Goal: Task Accomplishment & Management: Complete application form

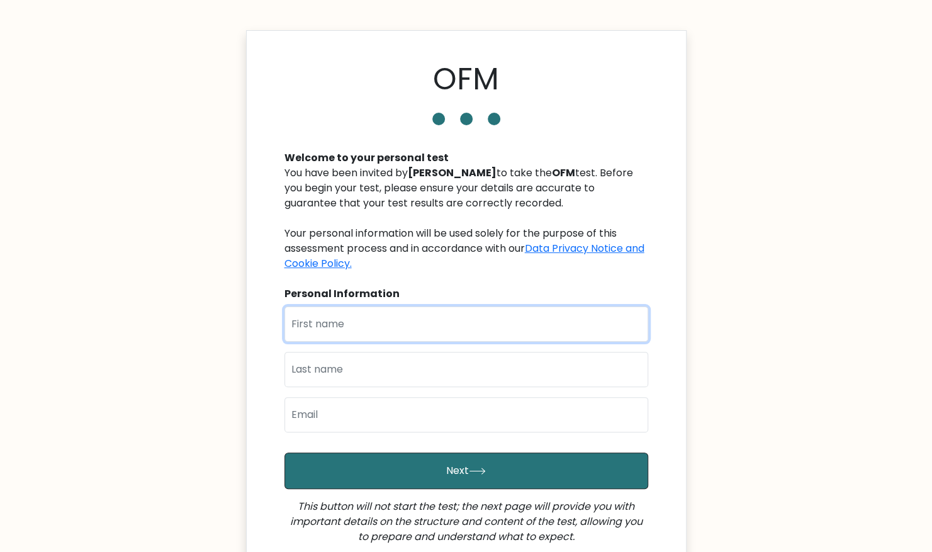
click at [384, 318] on input "text" at bounding box center [466, 323] width 364 height 35
type input "Destiny"
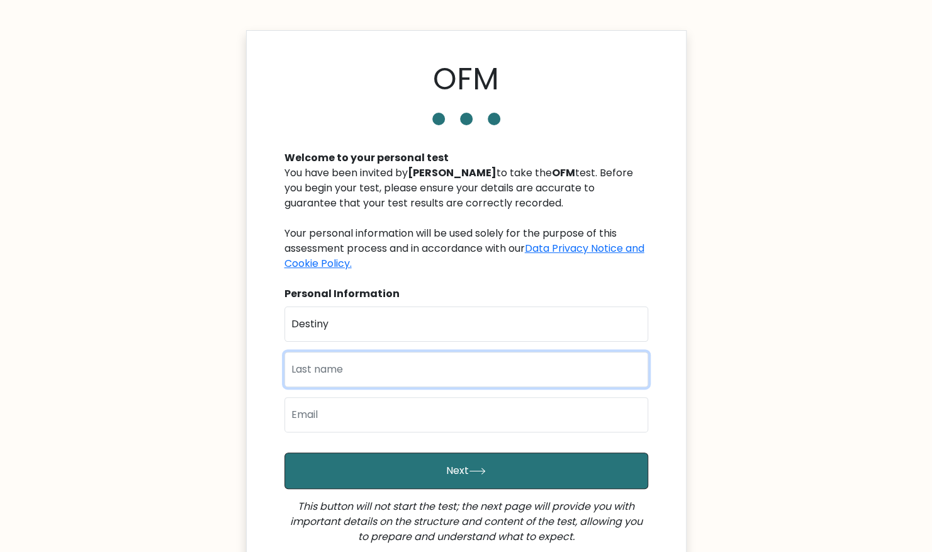
type input "ehizoje"
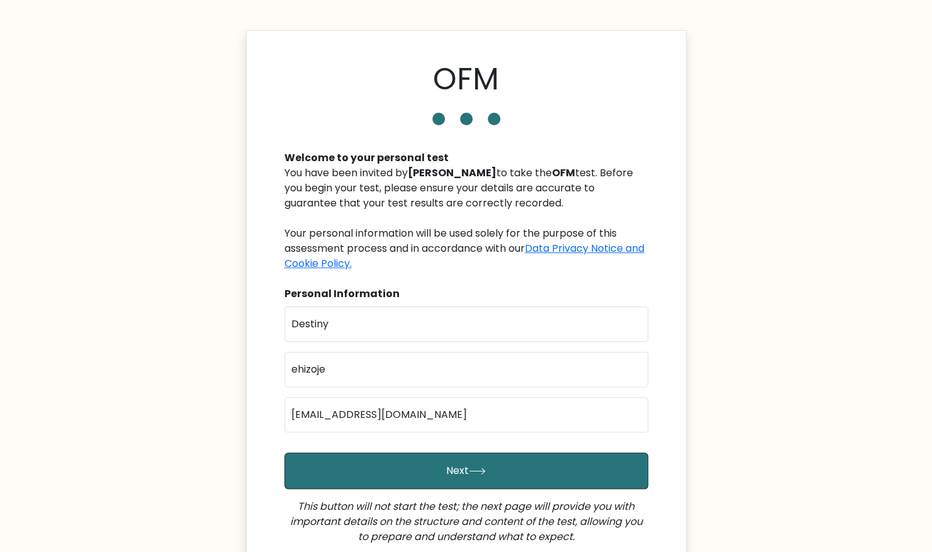
drag, startPoint x: 448, startPoint y: 301, endPoint x: 462, endPoint y: 289, distance: 18.3
click at [462, 289] on div "Welcome to your personal test You have been invited by Eduardo Fernandes to tak…" at bounding box center [466, 352] width 379 height 434
click at [457, 419] on input "[EMAIL_ADDRESS][DOMAIN_NAME]" at bounding box center [466, 414] width 364 height 35
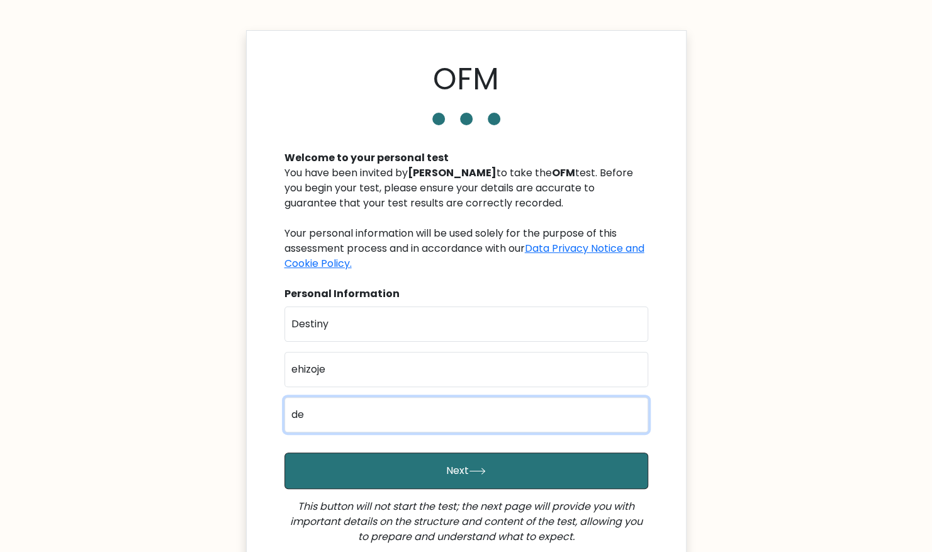
type input "d"
click at [457, 419] on input "email" at bounding box center [466, 414] width 364 height 35
type input "[EMAIL_ADDRESS][DOMAIN_NAME]"
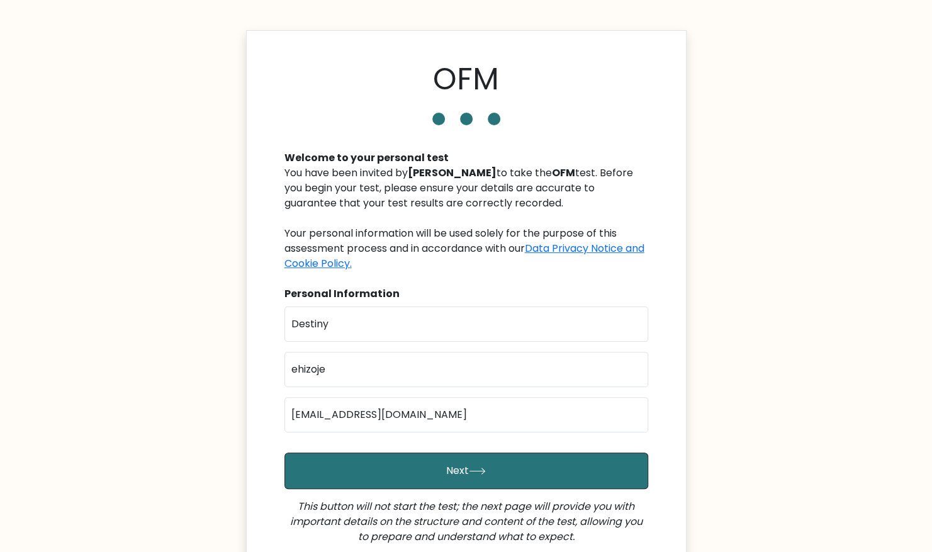
click at [521, 446] on form "First Name Destiny Last Name ehizoje Email destinyson56@gmail.com Next This but…" at bounding box center [466, 437] width 364 height 263
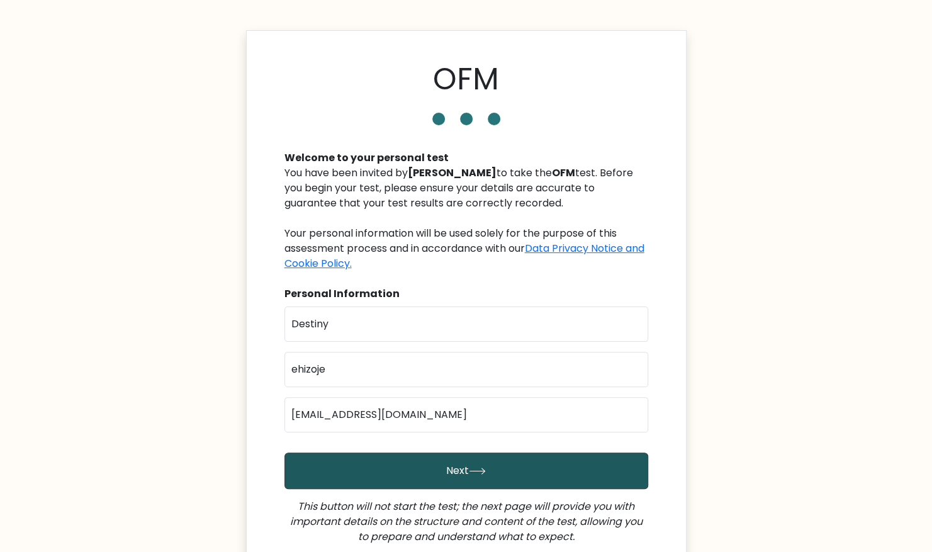
click at [510, 487] on button "Next" at bounding box center [466, 470] width 364 height 36
click at [507, 473] on button "Next" at bounding box center [466, 470] width 364 height 36
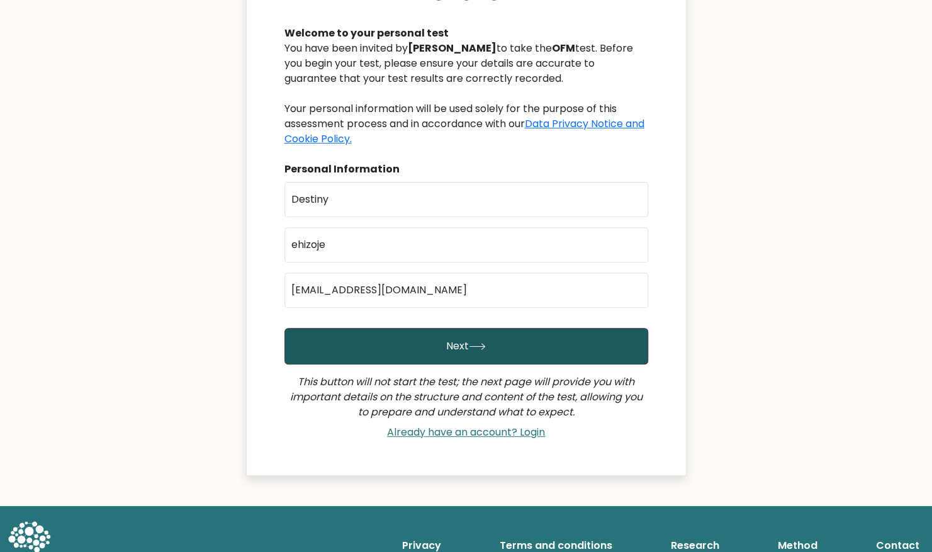
scroll to position [129, 0]
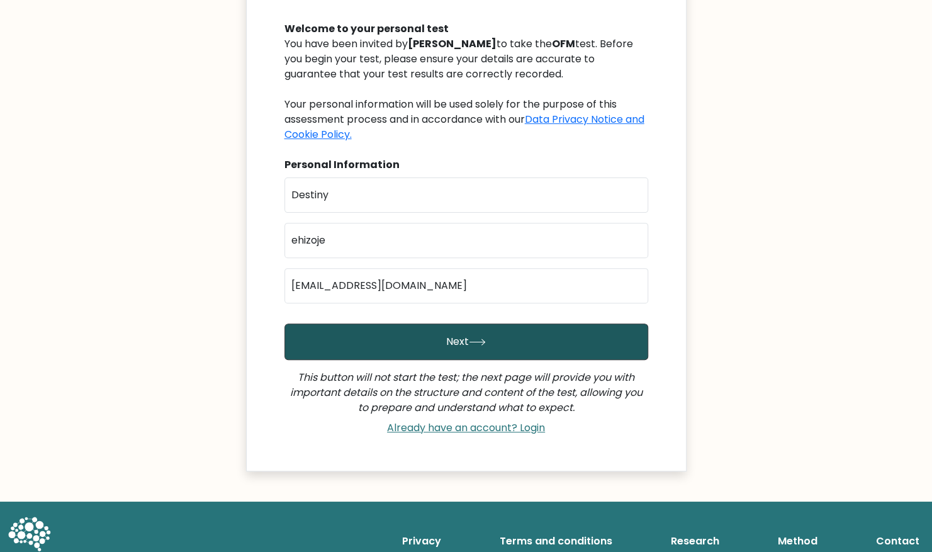
click at [483, 323] on button "Next" at bounding box center [466, 341] width 364 height 36
click at [555, 347] on button "Next" at bounding box center [466, 341] width 364 height 36
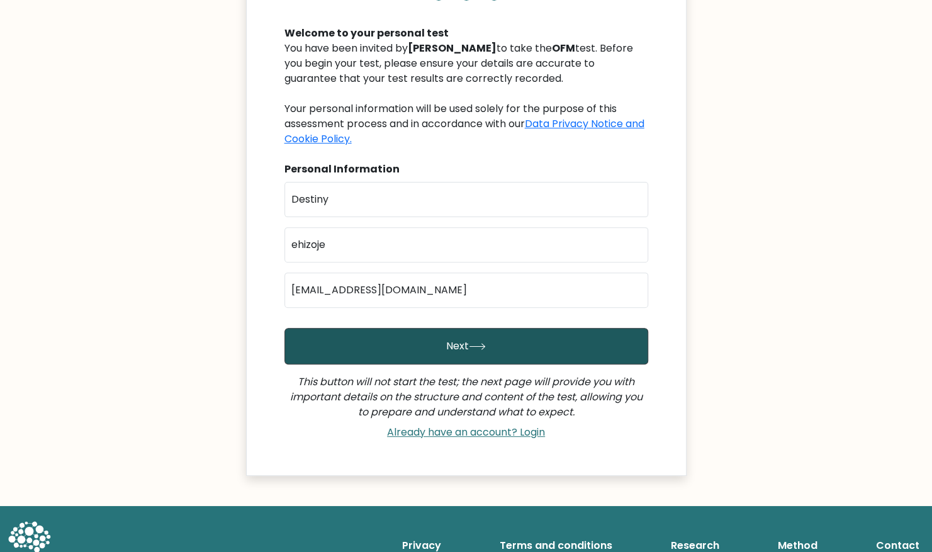
scroll to position [126, 0]
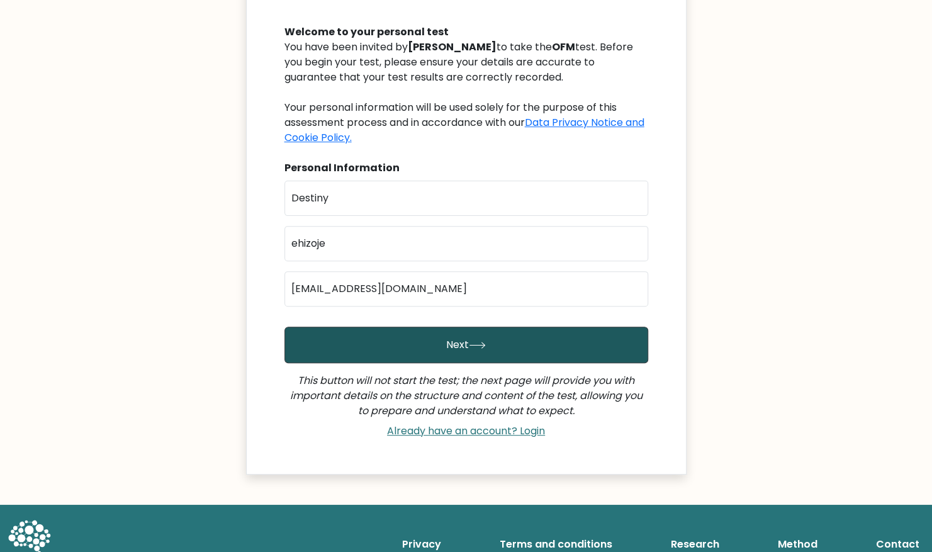
click at [498, 358] on button "Next" at bounding box center [466, 344] width 364 height 36
click at [499, 348] on button "Next" at bounding box center [466, 344] width 364 height 36
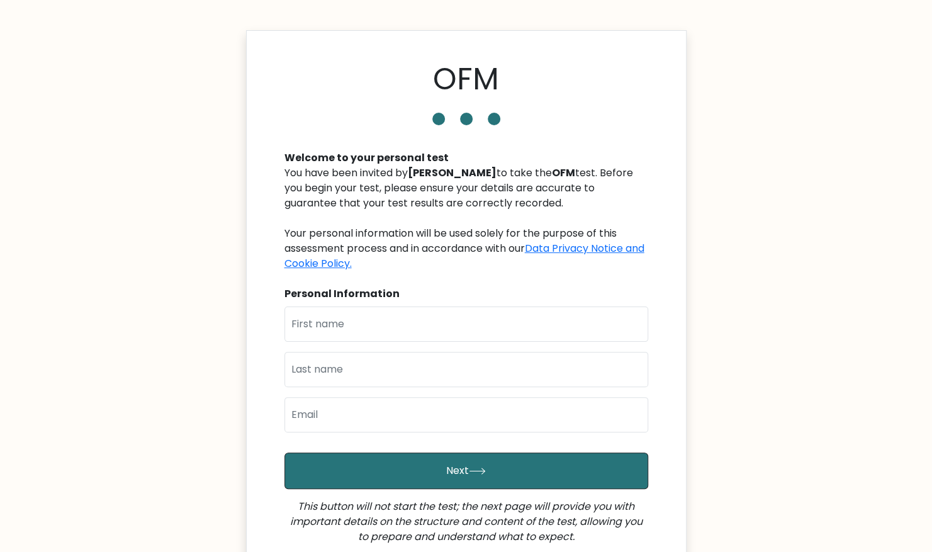
click at [365, 342] on div "First Name Last Name Email" at bounding box center [466, 374] width 364 height 136
click at [370, 320] on input "text" at bounding box center [466, 323] width 364 height 35
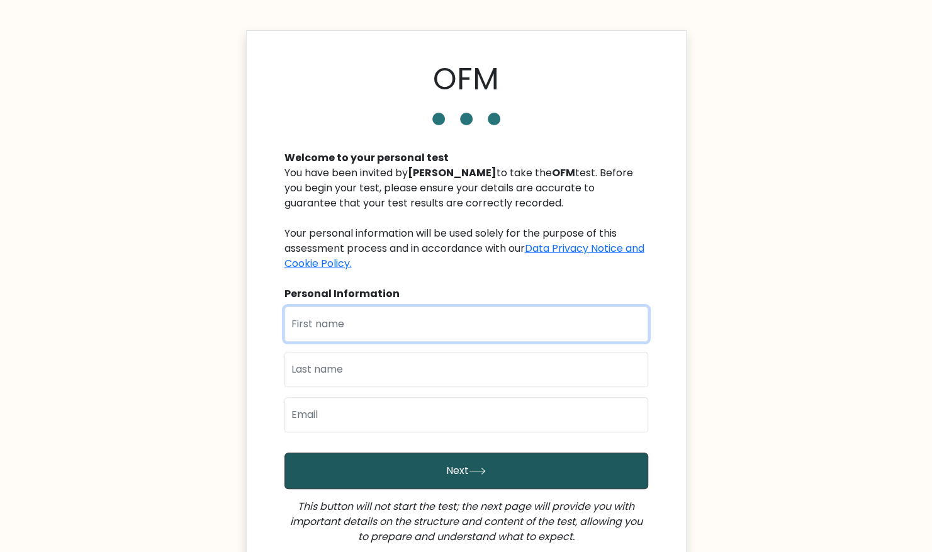
type input "Destiny"
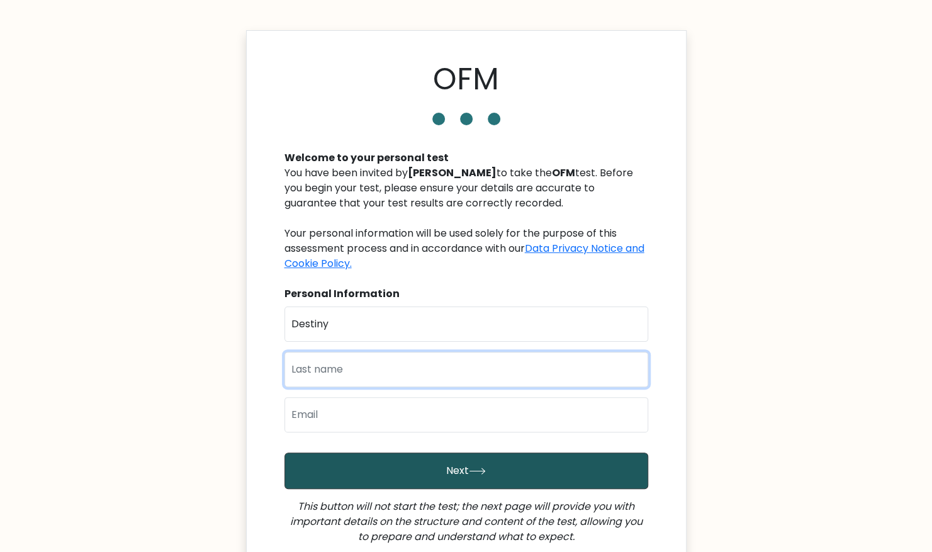
type input "ehizoje"
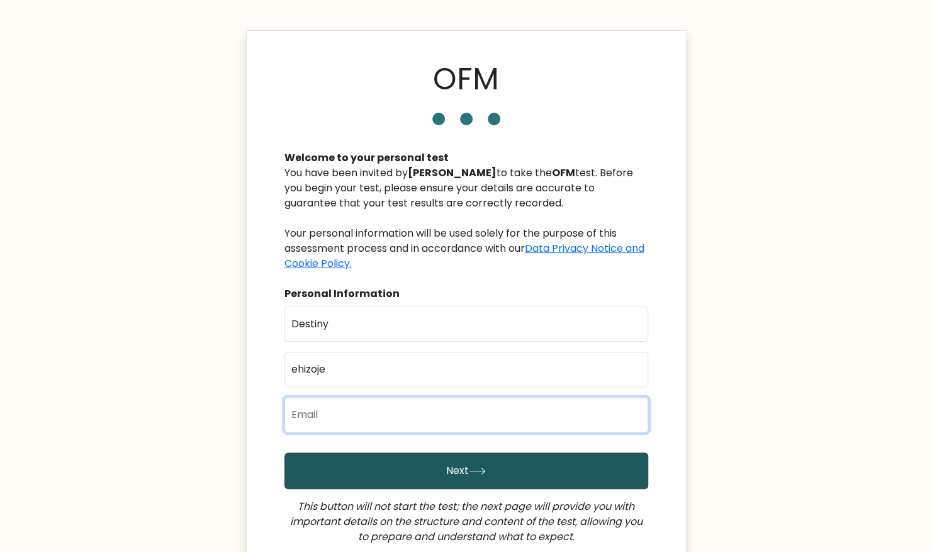
type input "destinyson56@gmail.com"
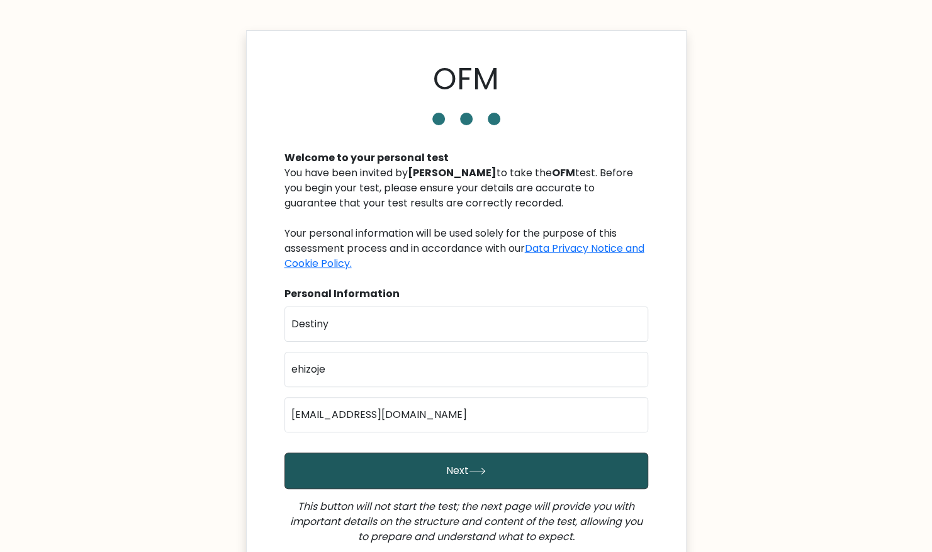
click at [362, 453] on button "Next" at bounding box center [466, 470] width 364 height 36
click at [371, 480] on button "Next" at bounding box center [466, 470] width 364 height 36
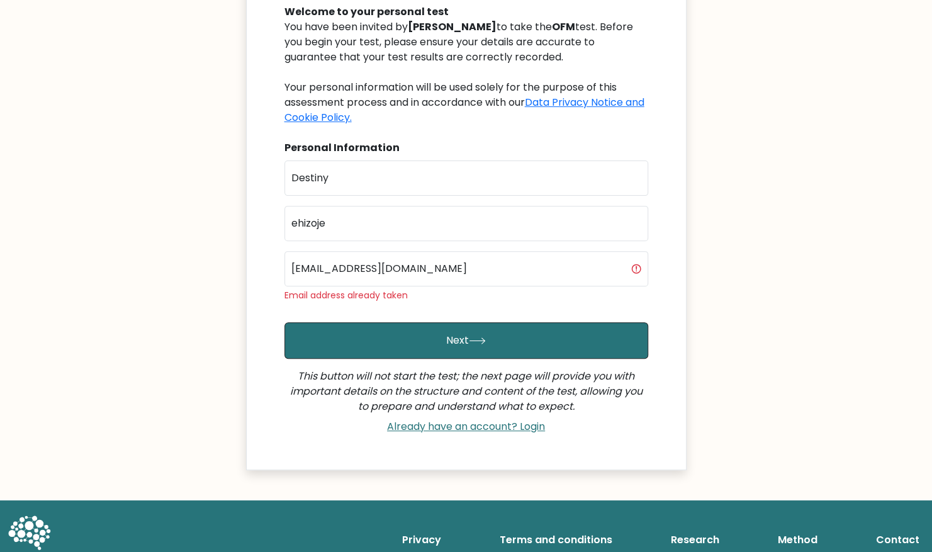
scroll to position [146, 0]
click at [494, 431] on link "Already have an account? Login" at bounding box center [466, 426] width 168 height 14
click at [511, 430] on link "Already have an account? Login" at bounding box center [466, 426] width 168 height 14
click at [516, 425] on link "Already have an account? Login" at bounding box center [466, 426] width 168 height 14
click at [508, 419] on link "Already have an account? Login" at bounding box center [466, 426] width 168 height 14
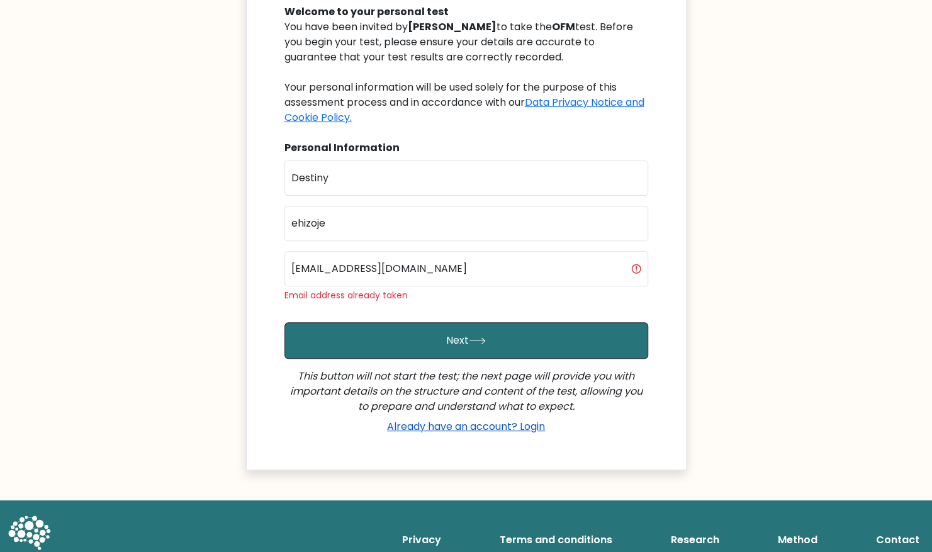
click at [457, 428] on link "Already have an account? Login" at bounding box center [466, 426] width 168 height 14
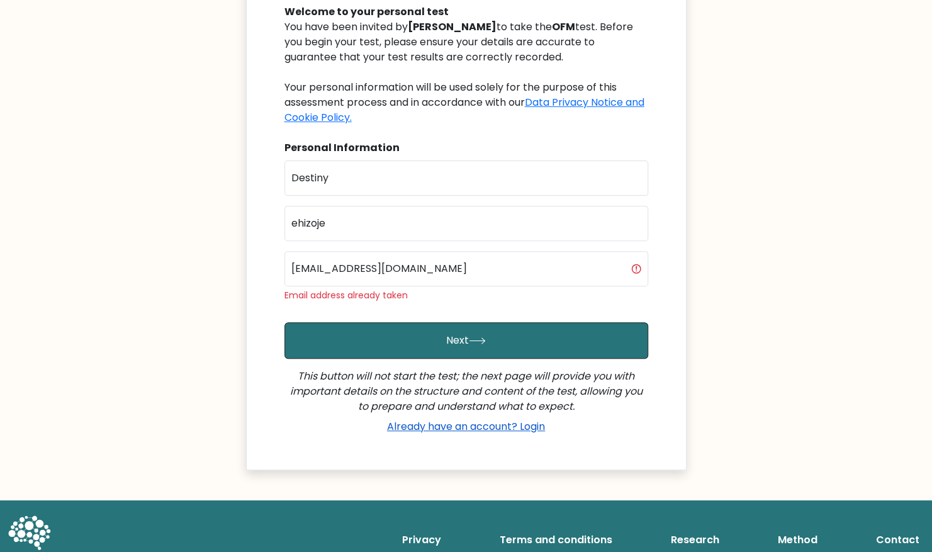
click at [457, 428] on link "Already have an account? Login" at bounding box center [466, 426] width 168 height 14
click at [458, 420] on link "Already have an account? Login" at bounding box center [466, 426] width 168 height 14
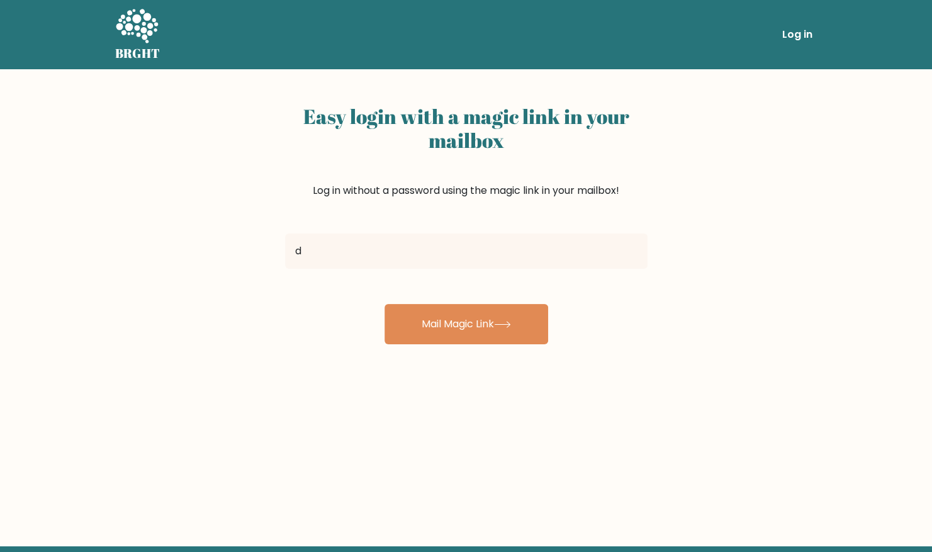
type input "[EMAIL_ADDRESS][DOMAIN_NAME]"
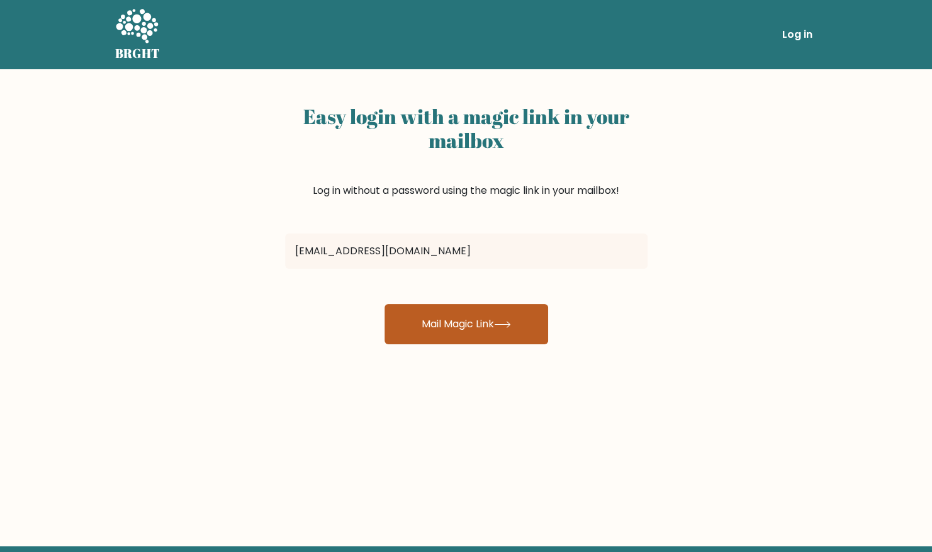
click at [441, 323] on button "Mail Magic Link" at bounding box center [466, 324] width 164 height 40
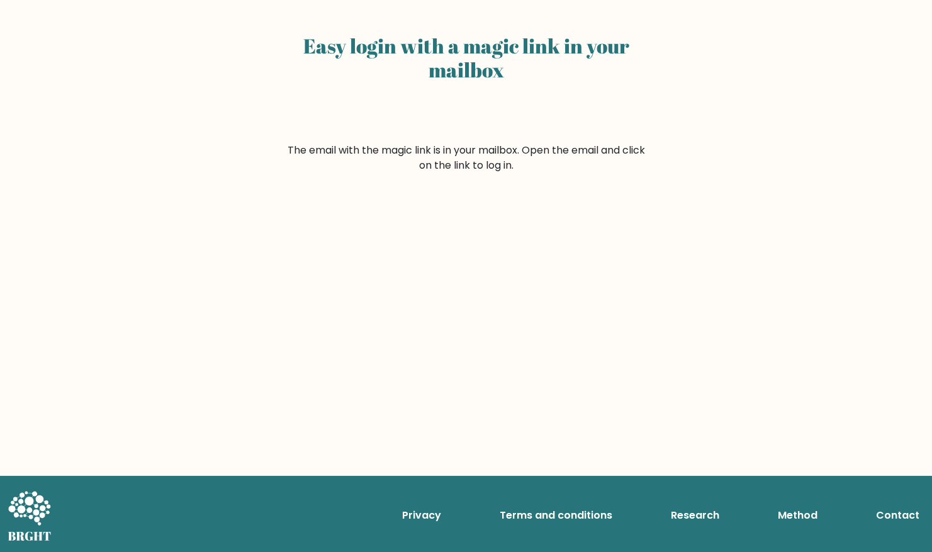
scroll to position [70, 0]
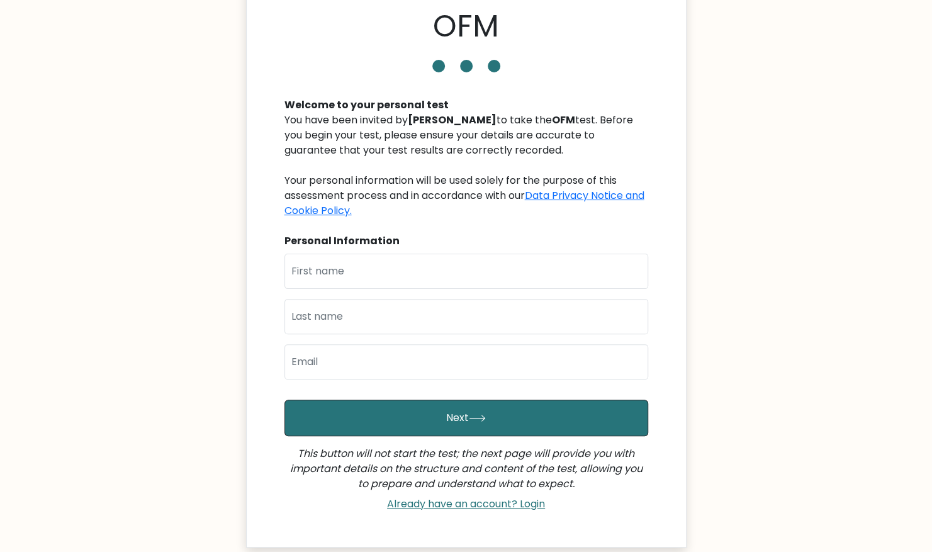
scroll to position [153, 0]
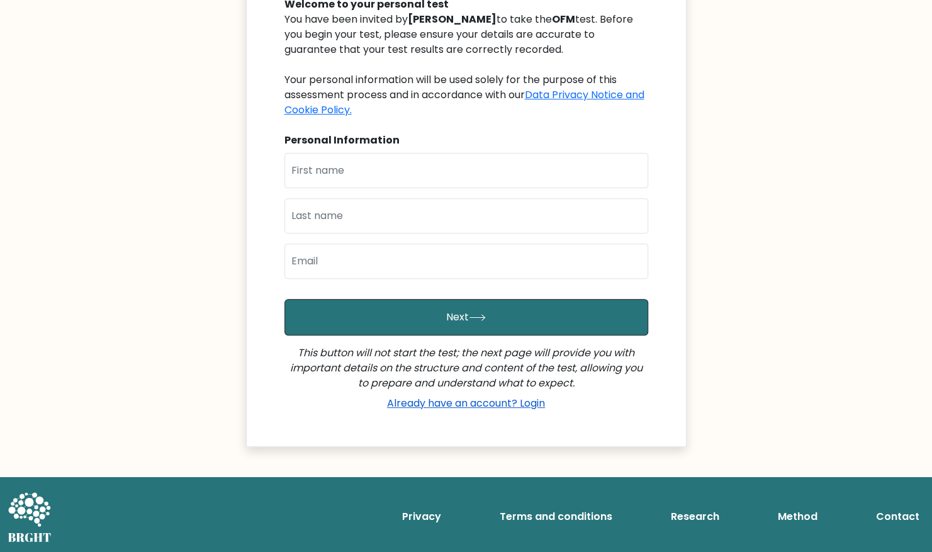
click at [437, 406] on link "Already have an account? Login" at bounding box center [466, 403] width 168 height 14
click at [518, 404] on link "Already have an account? Login" at bounding box center [466, 403] width 168 height 14
click at [535, 403] on link "Already have an account? Login" at bounding box center [466, 403] width 168 height 14
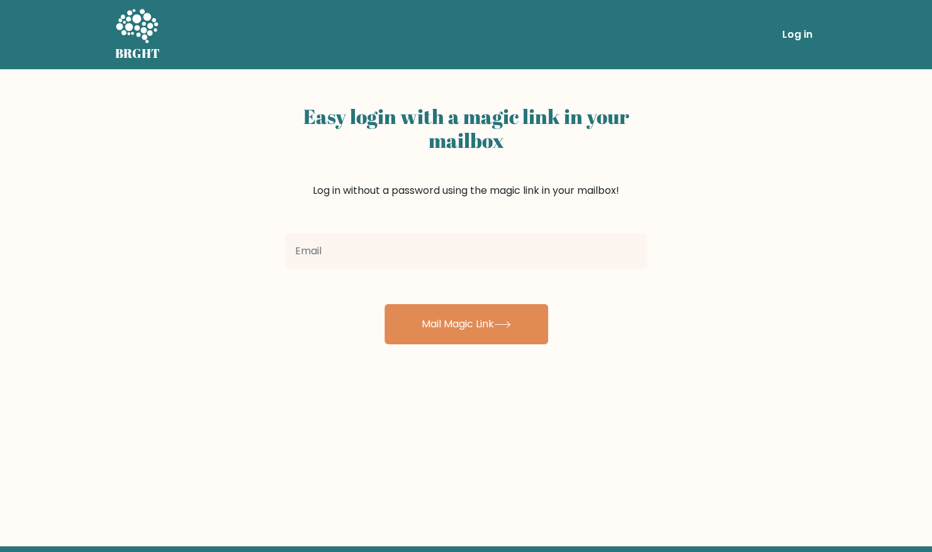
click at [410, 243] on input "email" at bounding box center [466, 250] width 362 height 35
type input "destinyson56@gmail.com"
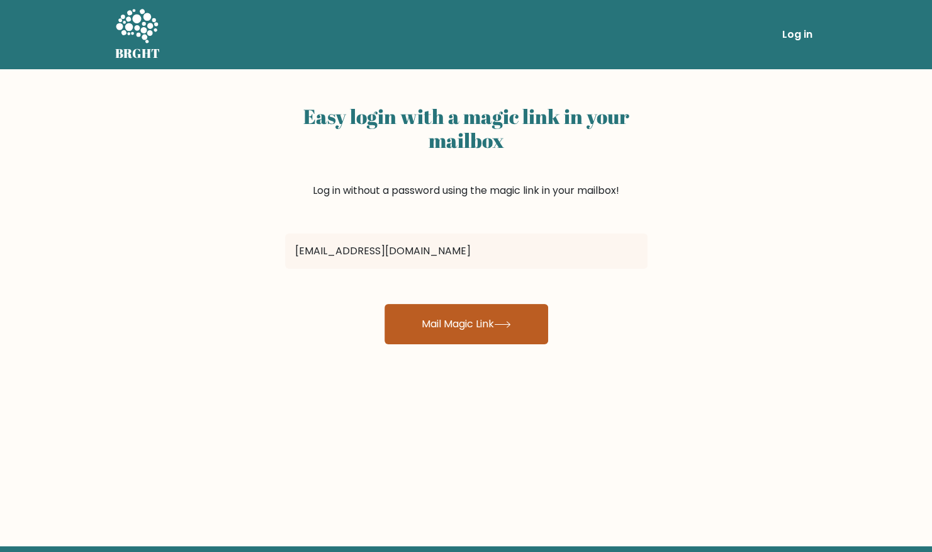
click at [428, 326] on button "Mail Magic Link" at bounding box center [466, 324] width 164 height 40
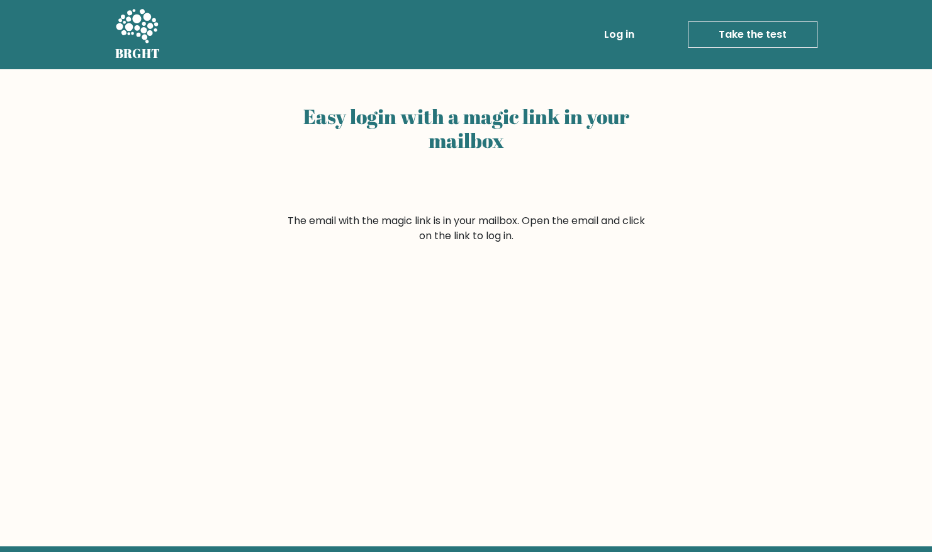
click at [734, 36] on link "Take the test" at bounding box center [752, 34] width 130 height 26
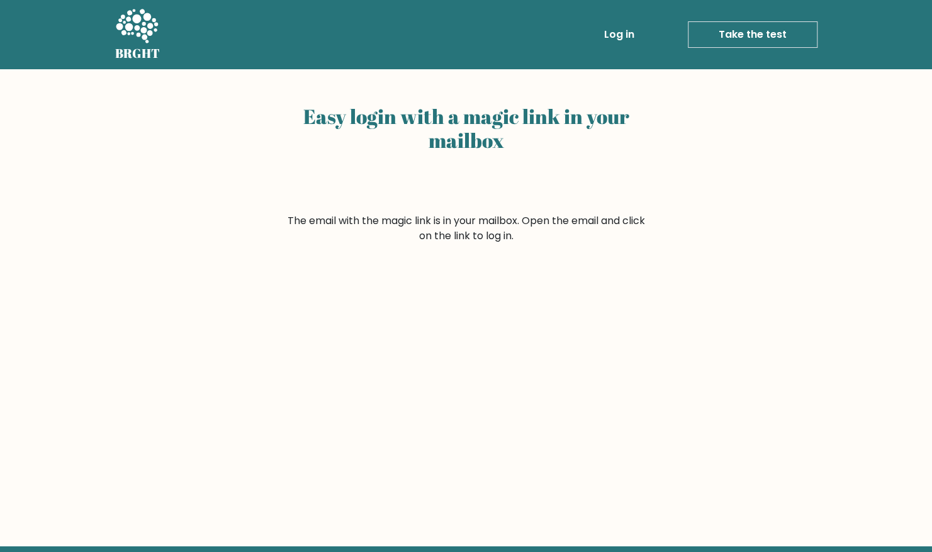
click at [711, 30] on link "Take the test" at bounding box center [752, 34] width 130 height 26
click at [741, 34] on link "Take the test" at bounding box center [752, 34] width 130 height 26
click at [721, 38] on link "Take the test" at bounding box center [752, 34] width 130 height 26
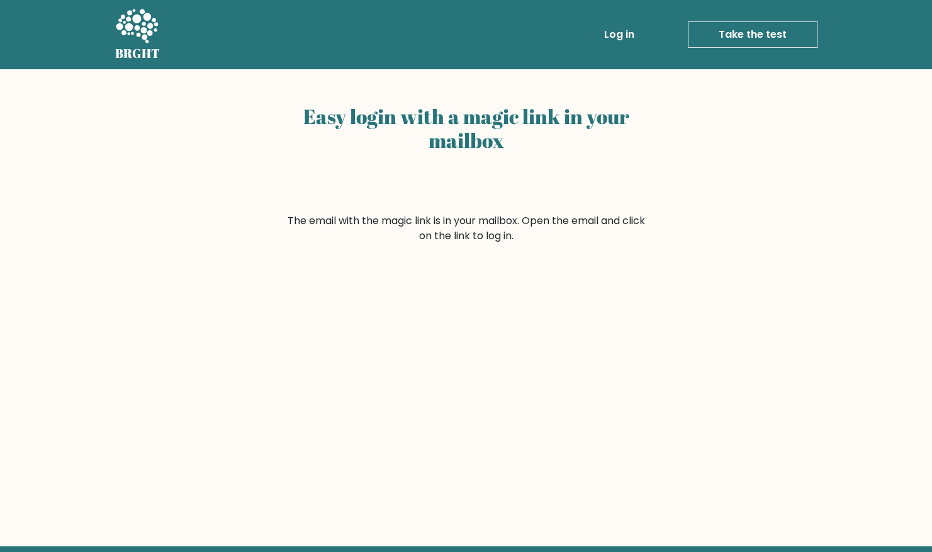
click at [721, 38] on link "Take the test" at bounding box center [752, 34] width 130 height 26
click at [738, 34] on link "Take the test" at bounding box center [752, 34] width 130 height 26
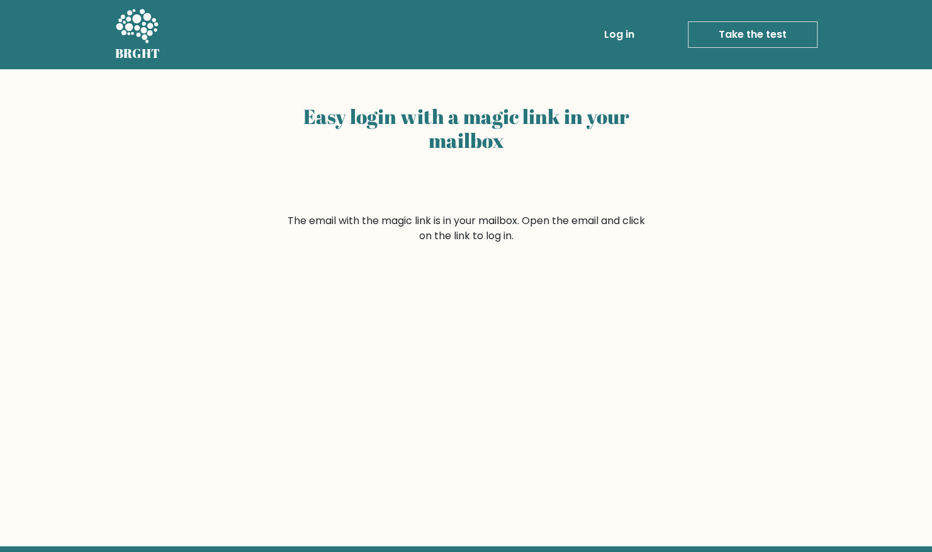
click at [738, 34] on link "Take the test" at bounding box center [752, 34] width 130 height 26
click at [709, 37] on link "Take the test" at bounding box center [752, 34] width 130 height 26
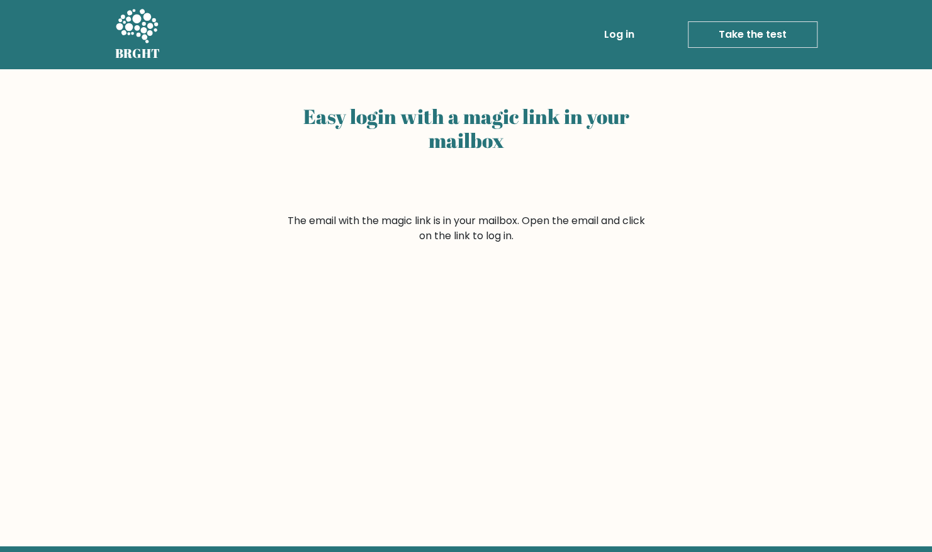
click at [696, 29] on link "Take the test" at bounding box center [752, 34] width 130 height 26
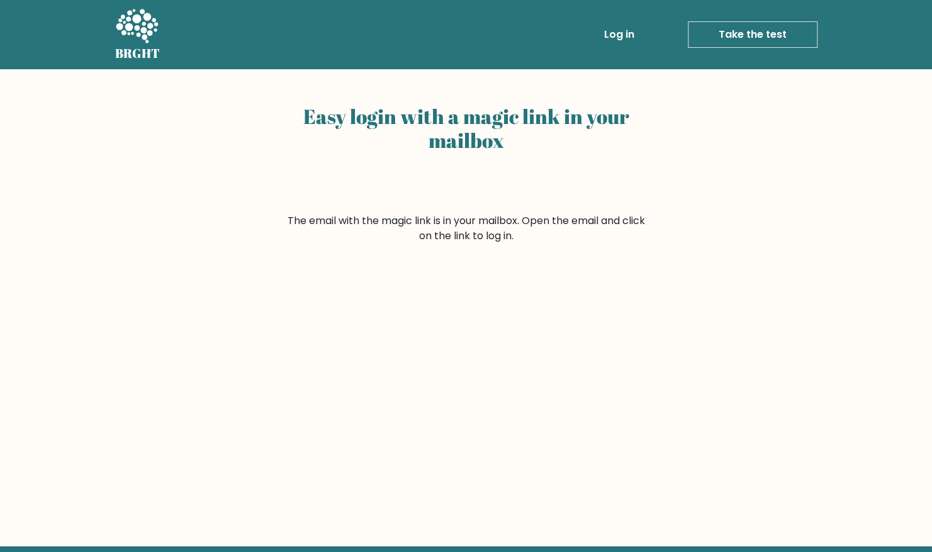
click at [696, 29] on link "Take the test" at bounding box center [752, 34] width 130 height 26
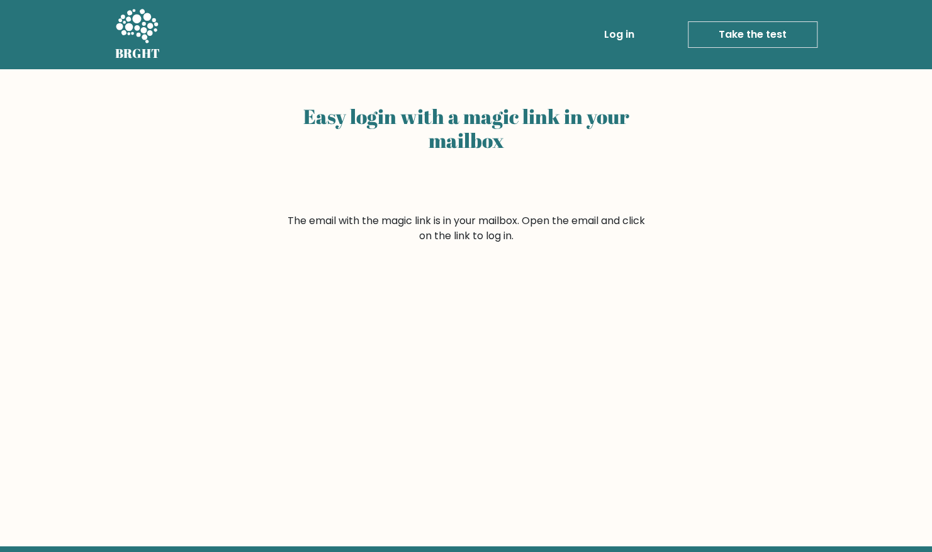
click at [696, 29] on link "Take the test" at bounding box center [752, 34] width 130 height 26
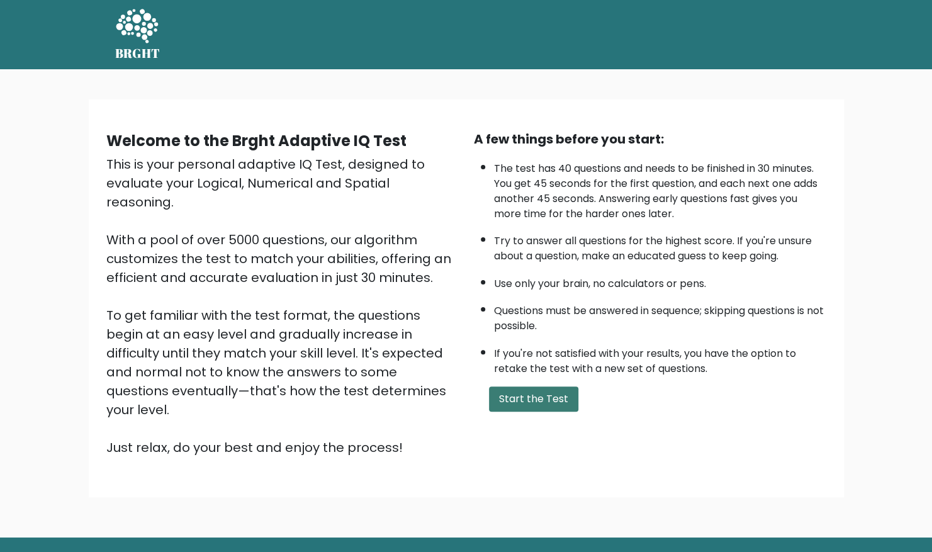
click at [530, 395] on button "Start the Test" at bounding box center [533, 398] width 89 height 25
click at [513, 409] on div "A few things before you start: The test has 40 questions and needs to be finish…" at bounding box center [649, 293] width 367 height 327
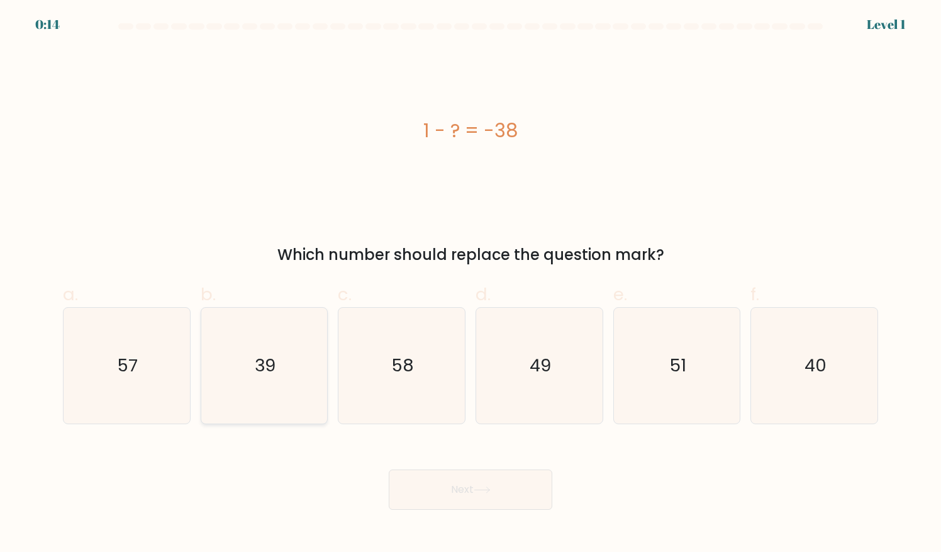
click at [326, 370] on div "39" at bounding box center [265, 365] width 128 height 117
click at [470, 284] on input "b. 39" at bounding box center [470, 280] width 1 height 8
radio input "true"
click at [423, 494] on button "Next" at bounding box center [471, 489] width 164 height 40
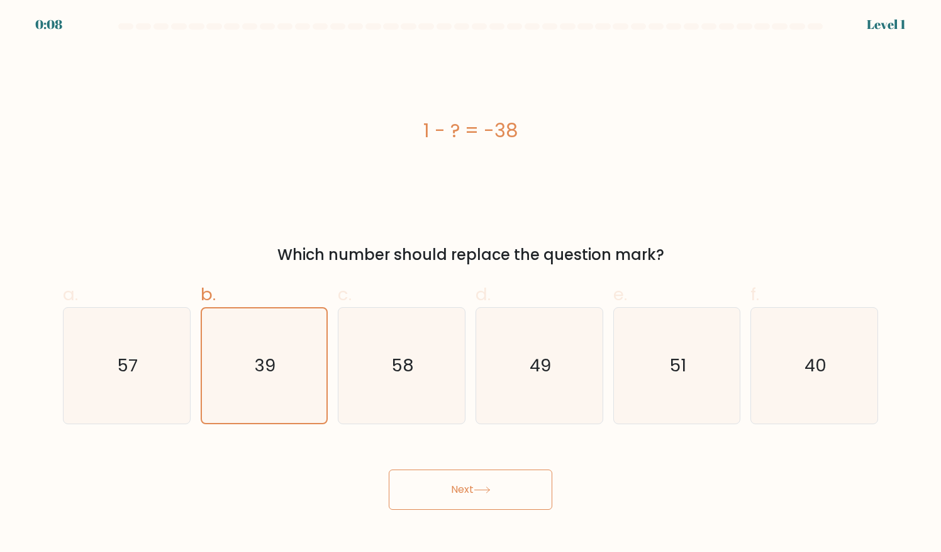
click at [508, 496] on button "Next" at bounding box center [471, 489] width 164 height 40
click at [479, 501] on button "Next" at bounding box center [471, 489] width 164 height 40
click at [475, 506] on button "Next" at bounding box center [471, 489] width 164 height 40
click at [484, 501] on button "Next" at bounding box center [471, 489] width 164 height 40
click at [472, 501] on button "Next" at bounding box center [471, 489] width 164 height 40
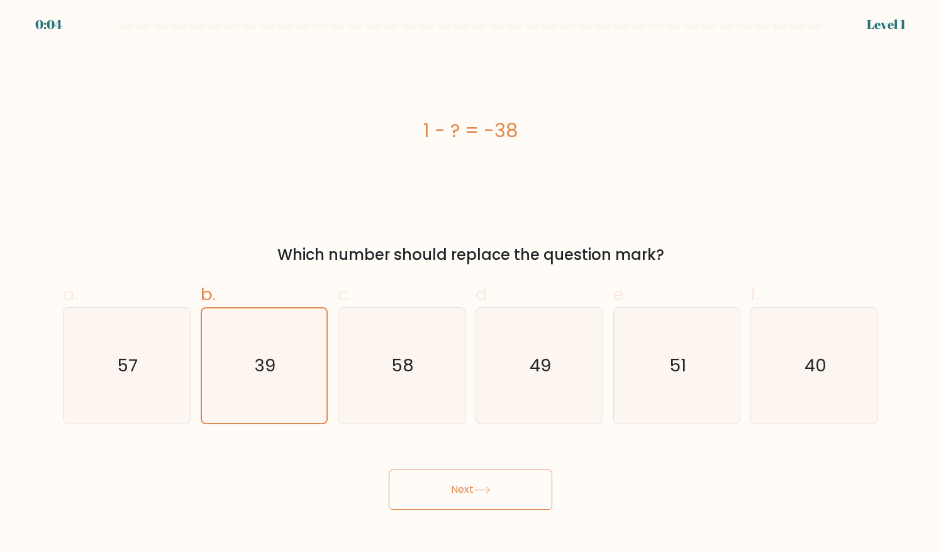
click at [461, 493] on button "Next" at bounding box center [471, 489] width 164 height 40
click at [454, 492] on button "Next" at bounding box center [471, 489] width 164 height 40
click at [452, 492] on button "Next" at bounding box center [471, 489] width 164 height 40
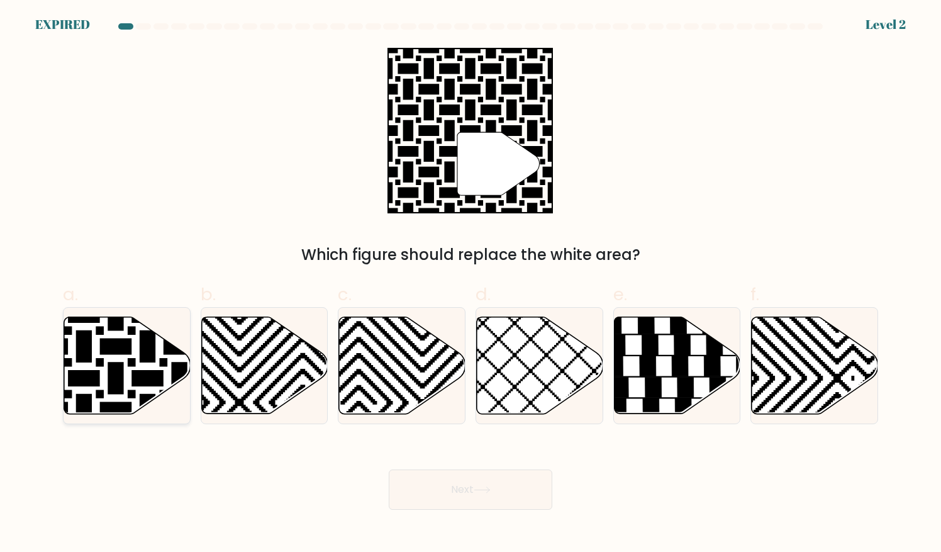
click at [124, 377] on icon at bounding box center [127, 364] width 126 height 97
click at [470, 284] on input "a." at bounding box center [470, 280] width 1 height 8
radio input "true"
click at [517, 486] on button "Next" at bounding box center [471, 489] width 164 height 40
click at [502, 508] on button "Next" at bounding box center [471, 489] width 164 height 40
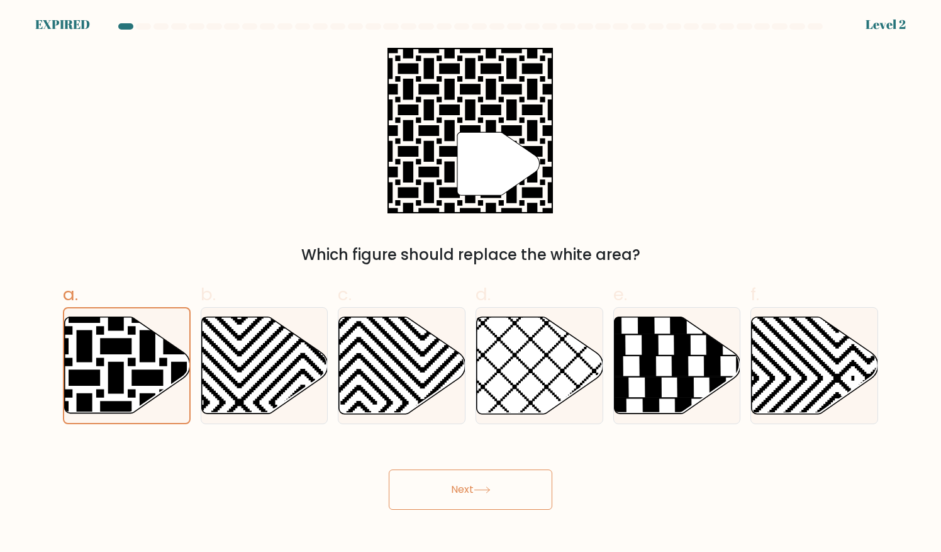
click at [494, 499] on button "Next" at bounding box center [471, 489] width 164 height 40
click at [489, 497] on button "Next" at bounding box center [471, 489] width 164 height 40
click at [485, 493] on button "Next" at bounding box center [471, 489] width 164 height 40
click at [476, 491] on button "Next" at bounding box center [471, 489] width 164 height 40
click at [472, 491] on button "Next" at bounding box center [471, 489] width 164 height 40
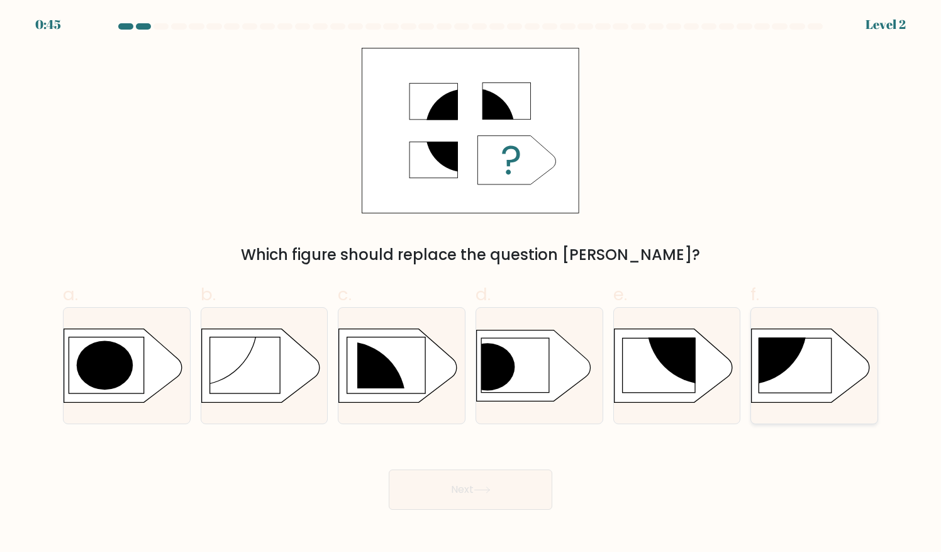
click at [816, 377] on rect at bounding box center [795, 365] width 73 height 55
click at [471, 284] on input "f." at bounding box center [470, 280] width 1 height 8
radio input "true"
click at [497, 479] on button "Next" at bounding box center [471, 489] width 164 height 40
click at [452, 500] on button "Next" at bounding box center [471, 489] width 164 height 40
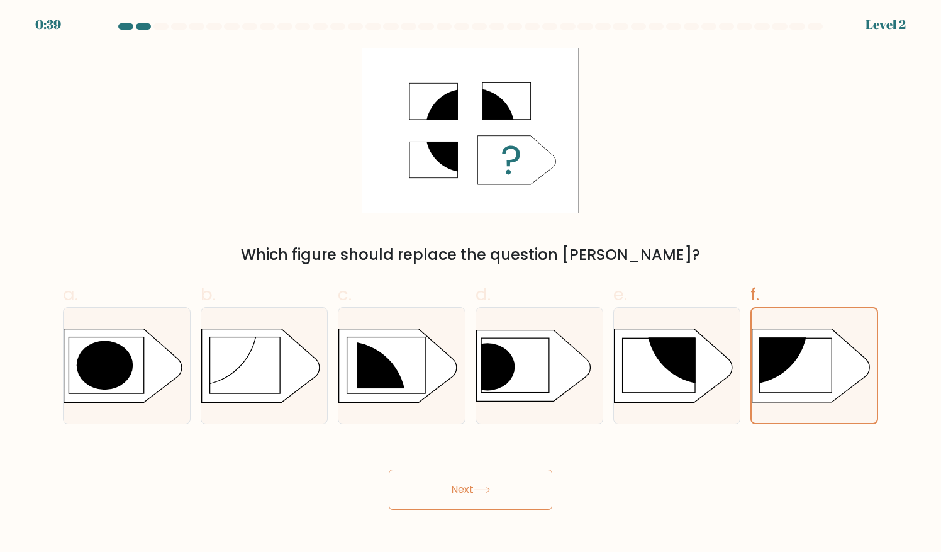
click at [455, 499] on button "Next" at bounding box center [471, 489] width 164 height 40
click at [453, 495] on button "Next" at bounding box center [471, 489] width 164 height 40
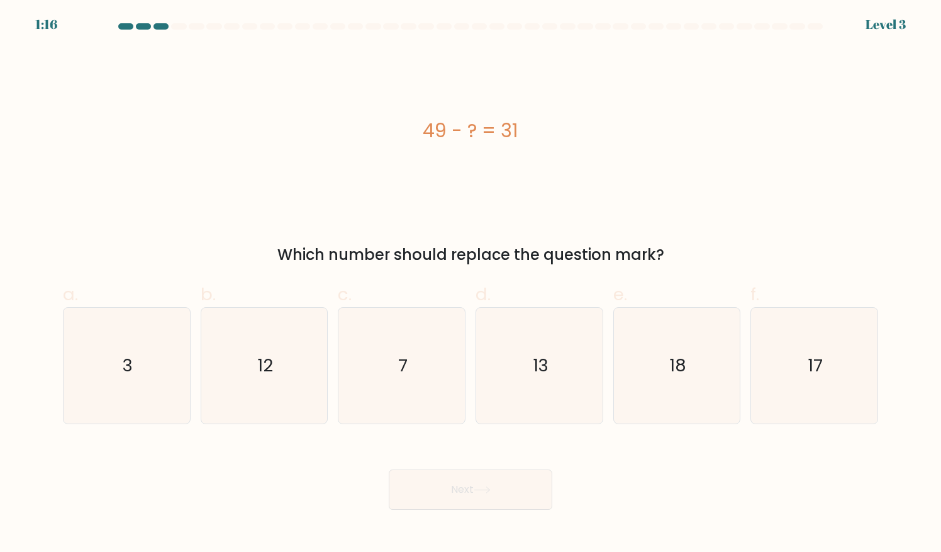
click at [684, 488] on div "Next" at bounding box center [470, 474] width 830 height 70
click at [688, 389] on icon "18" at bounding box center [677, 366] width 116 height 116
click at [471, 284] on input "e. 18" at bounding box center [470, 280] width 1 height 8
radio input "true"
click at [474, 498] on button "Next" at bounding box center [471, 489] width 164 height 40
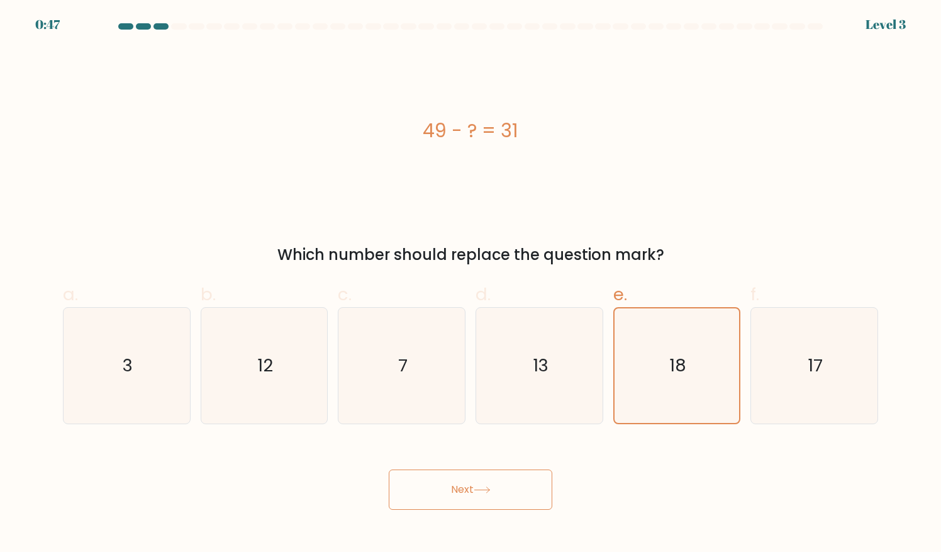
click at [335, 502] on div "Next" at bounding box center [470, 474] width 830 height 70
click at [491, 491] on icon at bounding box center [482, 489] width 17 height 7
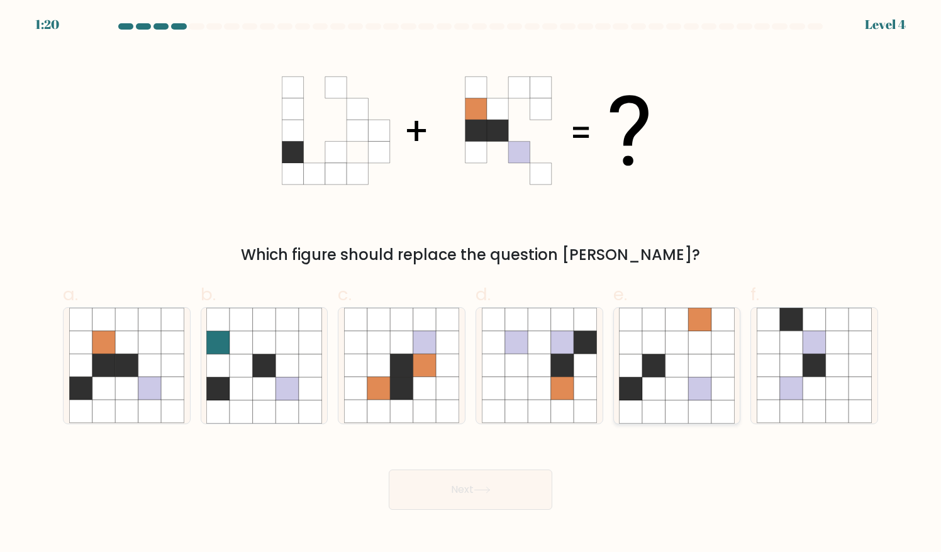
click at [671, 403] on icon at bounding box center [676, 411] width 23 height 23
click at [471, 284] on input "e." at bounding box center [470, 280] width 1 height 8
radio input "true"
click at [536, 491] on button "Next" at bounding box center [471, 489] width 164 height 40
click at [472, 481] on button "Next" at bounding box center [471, 489] width 164 height 40
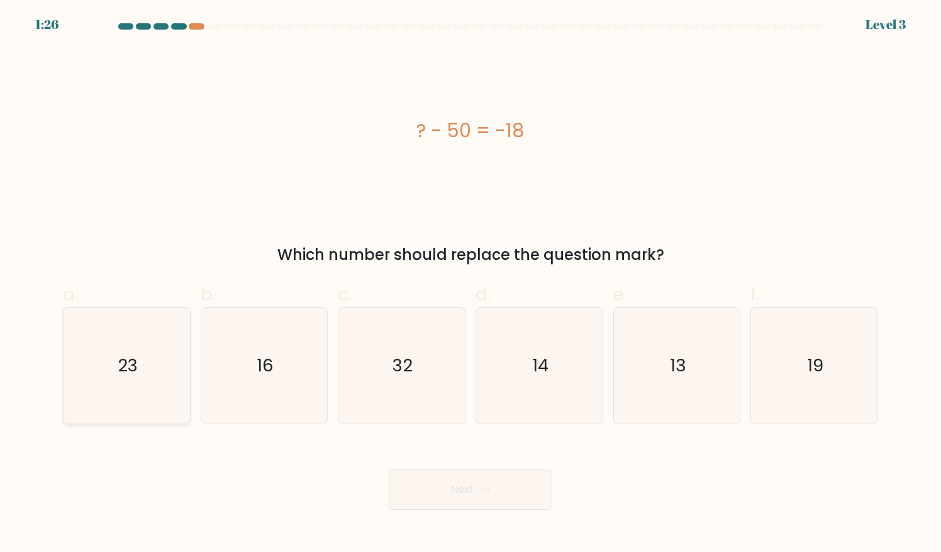
click at [137, 357] on text "23" at bounding box center [128, 365] width 20 height 25
click at [470, 284] on input "a. 23" at bounding box center [470, 280] width 1 height 8
radio input "true"
click at [485, 497] on button "Next" at bounding box center [471, 489] width 164 height 40
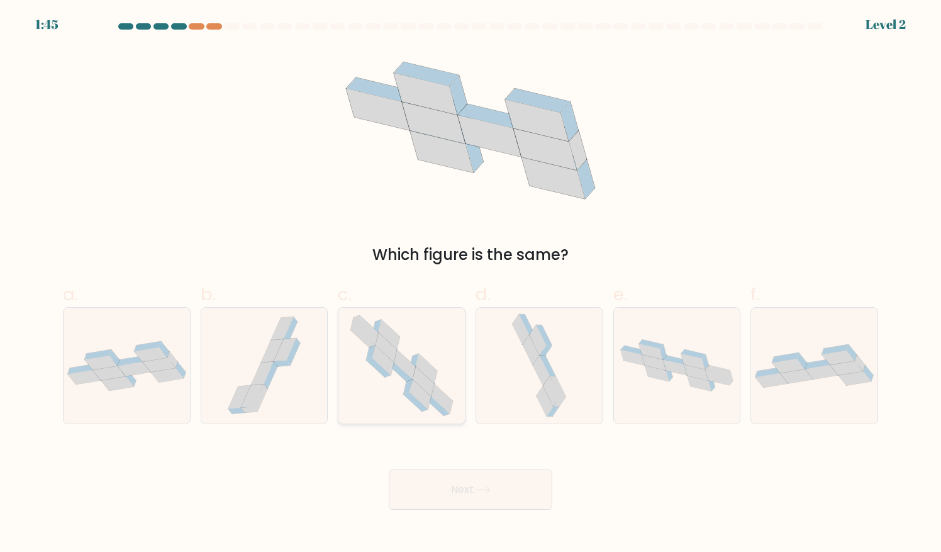
click at [432, 389] on icon at bounding box center [423, 382] width 21 height 30
click at [470, 284] on input "c." at bounding box center [470, 280] width 1 height 8
radio input "true"
click at [543, 491] on button "Next" at bounding box center [471, 489] width 164 height 40
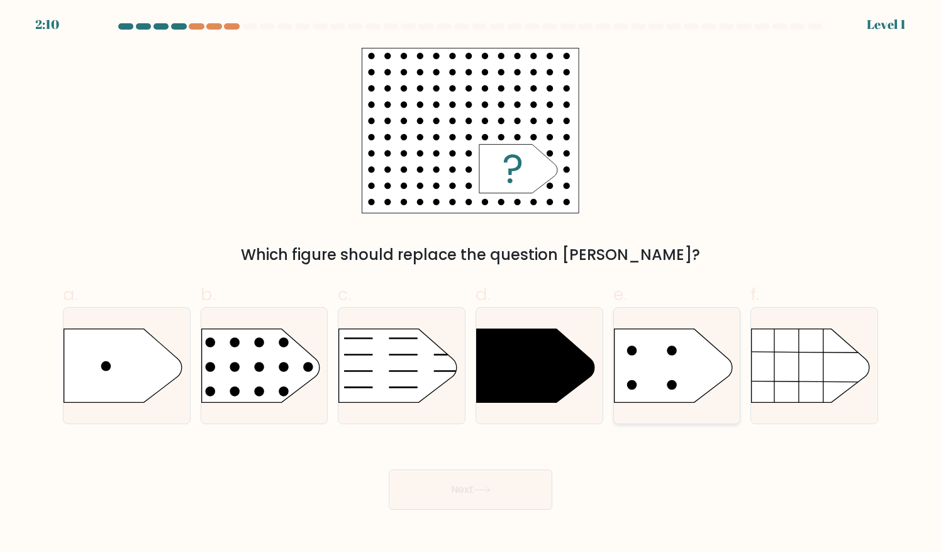
click at [685, 385] on icon at bounding box center [673, 366] width 118 height 74
click at [471, 284] on input "e." at bounding box center [470, 280] width 1 height 8
radio input "true"
click at [499, 499] on button "Next" at bounding box center [471, 489] width 164 height 40
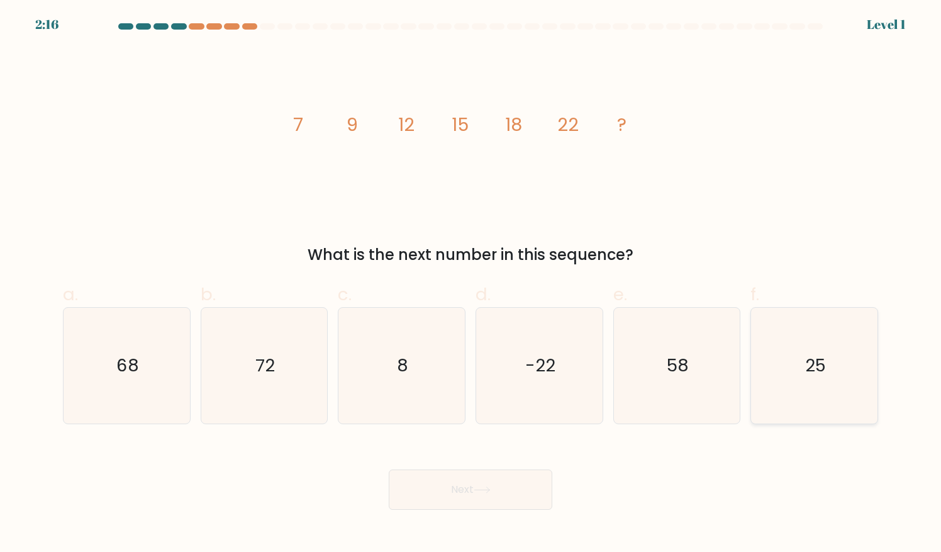
click at [804, 384] on icon "25" at bounding box center [815, 366] width 116 height 116
click at [471, 284] on input "f. 25" at bounding box center [470, 280] width 1 height 8
radio input "true"
click at [449, 492] on button "Next" at bounding box center [471, 489] width 164 height 40
click at [495, 496] on button "Next" at bounding box center [471, 489] width 164 height 40
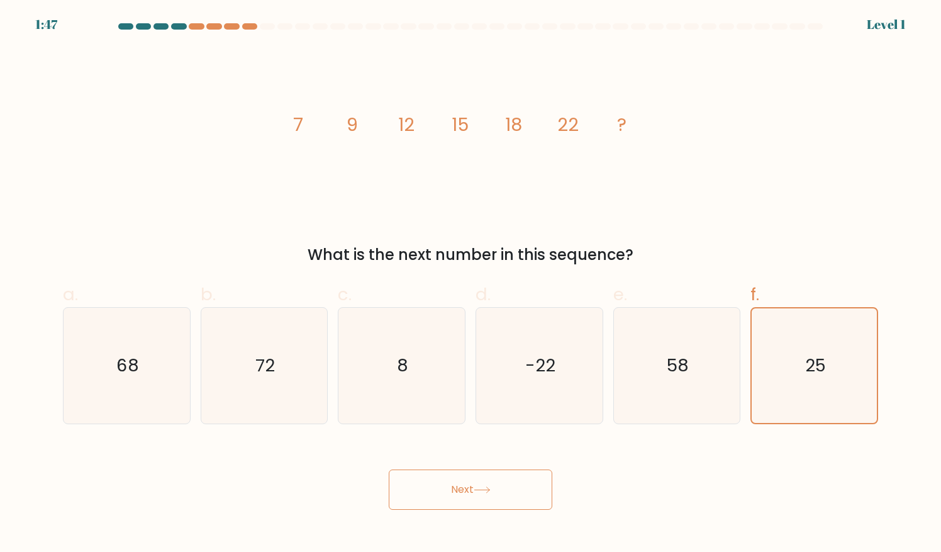
click at [489, 498] on button "Next" at bounding box center [471, 489] width 164 height 40
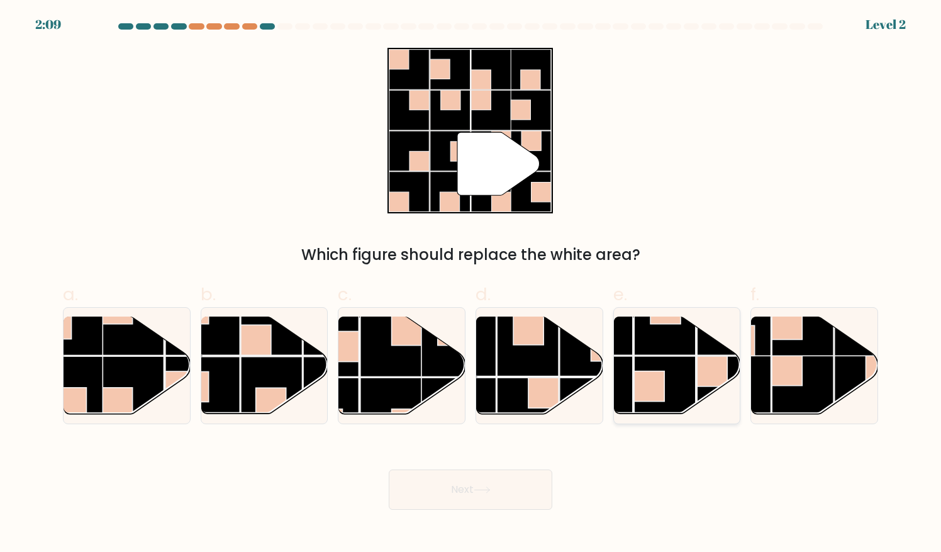
click at [666, 353] on rect at bounding box center [665, 324] width 62 height 62
click at [471, 284] on input "e." at bounding box center [470, 280] width 1 height 8
radio input "true"
click at [453, 499] on button "Next" at bounding box center [471, 489] width 164 height 40
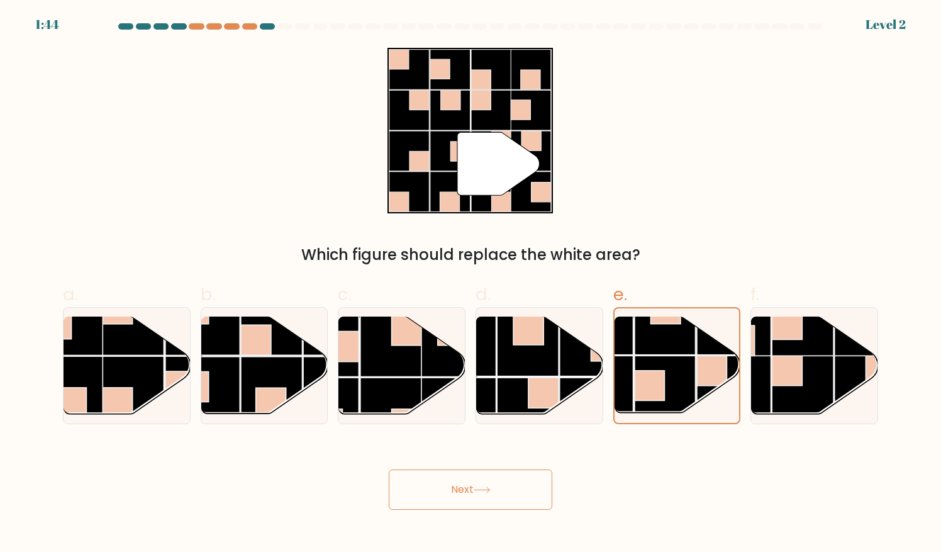
click at [453, 497] on button "Next" at bounding box center [471, 489] width 164 height 40
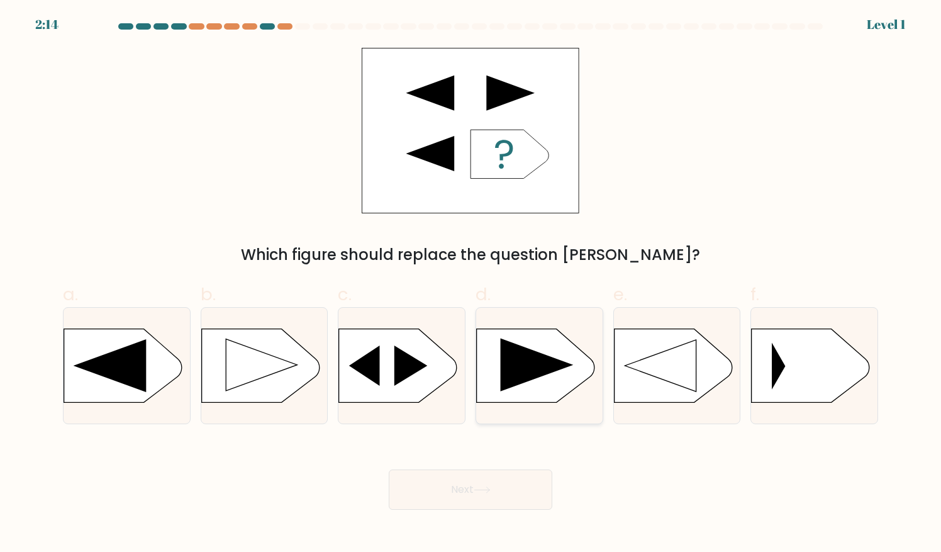
click at [553, 394] on rect at bounding box center [476, 330] width 328 height 250
click at [471, 284] on input "d." at bounding box center [470, 280] width 1 height 8
radio input "true"
click at [517, 502] on button "Next" at bounding box center [471, 489] width 164 height 40
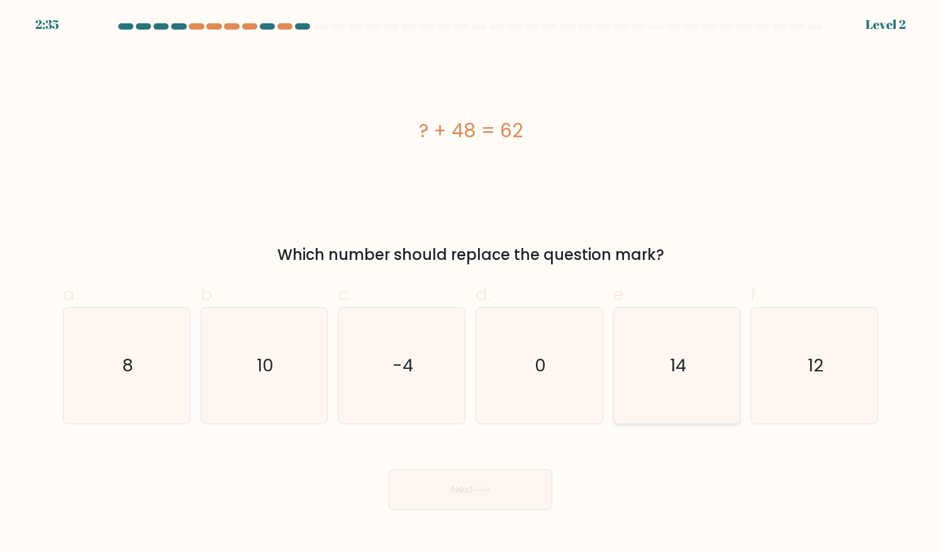
click at [699, 386] on icon "14" at bounding box center [677, 366] width 116 height 116
click at [471, 284] on input "e. 14" at bounding box center [470, 280] width 1 height 8
radio input "true"
click at [493, 484] on button "Next" at bounding box center [471, 489] width 164 height 40
click at [491, 487] on icon at bounding box center [482, 489] width 17 height 7
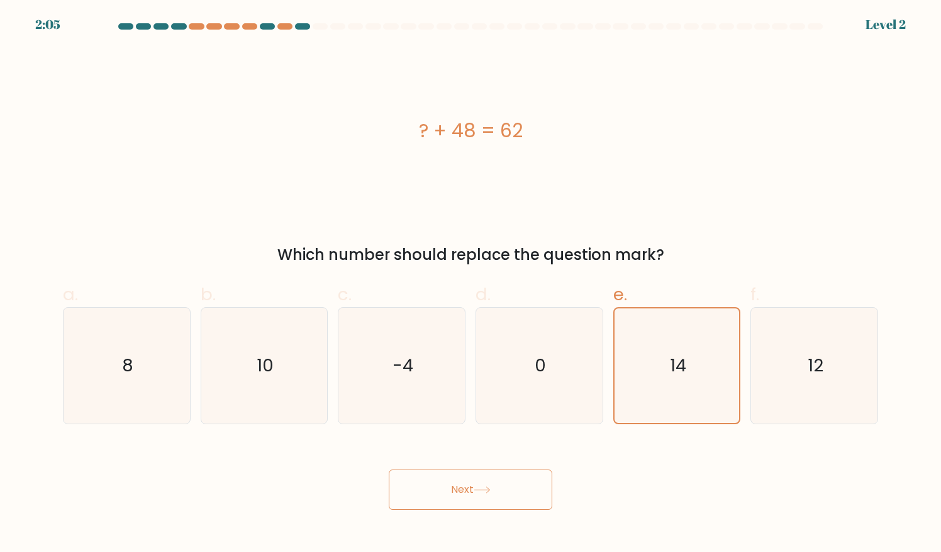
click at [413, 498] on button "Next" at bounding box center [471, 489] width 164 height 40
click at [428, 479] on button "Next" at bounding box center [471, 489] width 164 height 40
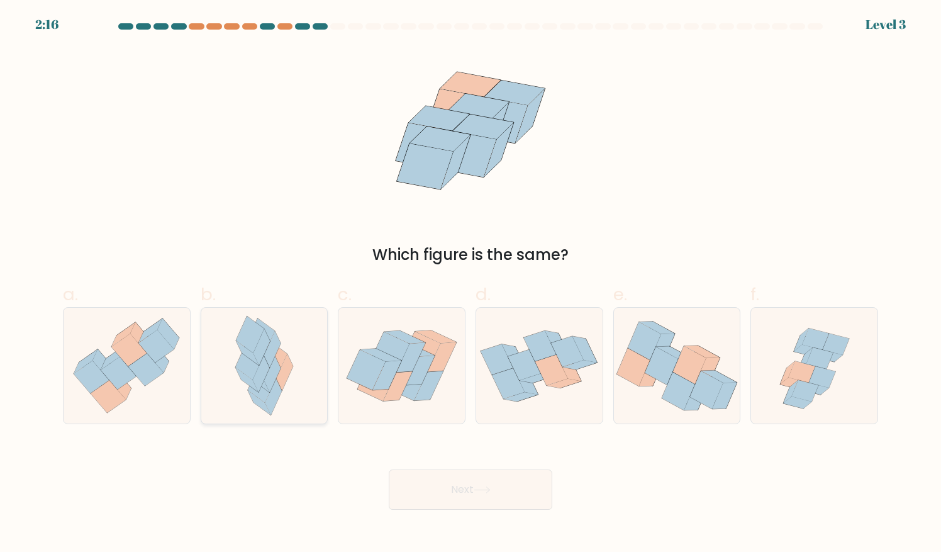
click at [243, 372] on icon at bounding box center [249, 361] width 28 height 36
click at [470, 284] on input "b." at bounding box center [470, 280] width 1 height 8
radio input "true"
click at [412, 483] on button "Next" at bounding box center [471, 489] width 164 height 40
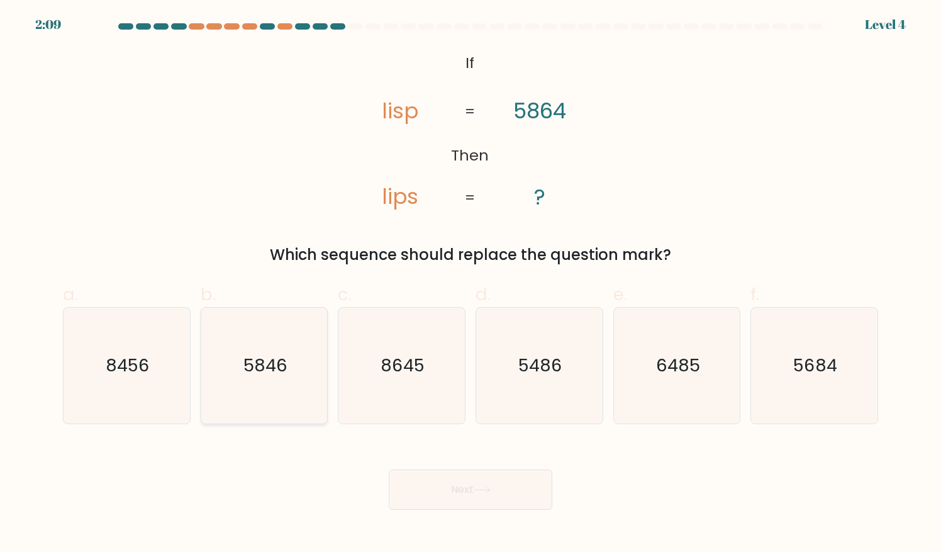
click at [276, 392] on icon "5846" at bounding box center [264, 366] width 116 height 116
click at [470, 284] on input "b. 5846" at bounding box center [470, 280] width 1 height 8
radio input "true"
click at [457, 491] on button "Next" at bounding box center [471, 489] width 164 height 40
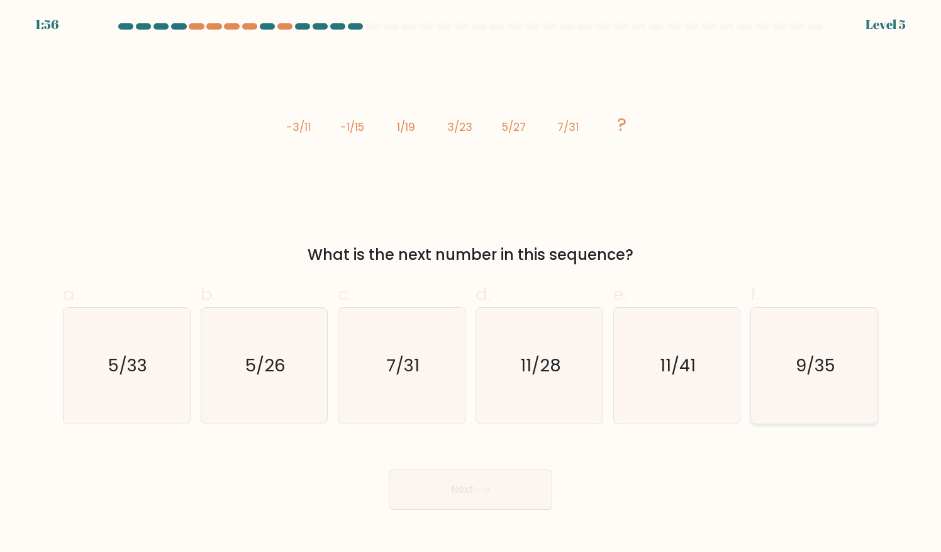
click at [790, 371] on icon "9/35" at bounding box center [815, 366] width 116 height 116
click at [471, 284] on input "f. 9/35" at bounding box center [470, 280] width 1 height 8
radio input "true"
click at [421, 484] on button "Next" at bounding box center [471, 489] width 164 height 40
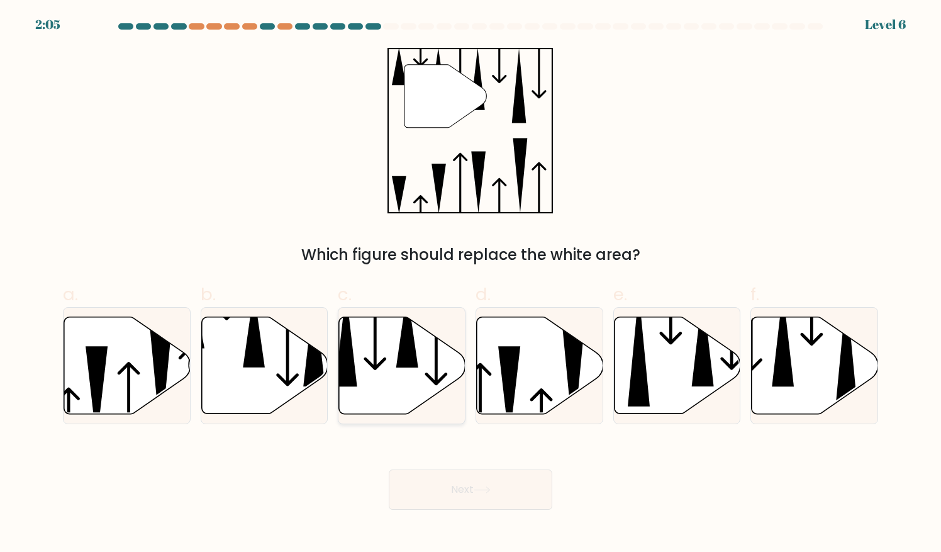
click at [411, 369] on icon at bounding box center [402, 364] width 126 height 97
click at [470, 284] on input "c." at bounding box center [470, 280] width 1 height 8
radio input "true"
click at [470, 503] on button "Next" at bounding box center [471, 489] width 164 height 40
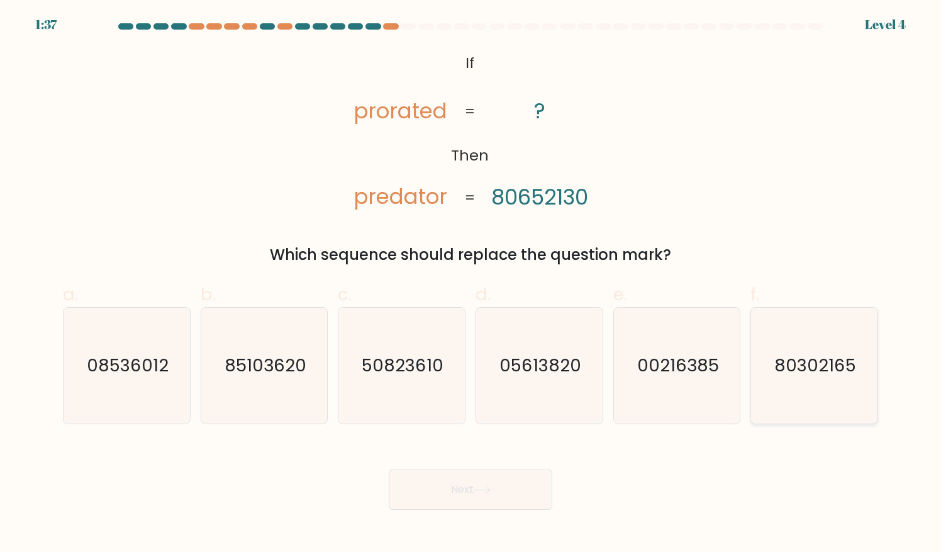
click at [826, 391] on icon "80302165" at bounding box center [815, 366] width 116 height 116
click at [471, 284] on input "f. 80302165" at bounding box center [470, 280] width 1 height 8
radio input "true"
click at [485, 498] on button "Next" at bounding box center [471, 489] width 164 height 40
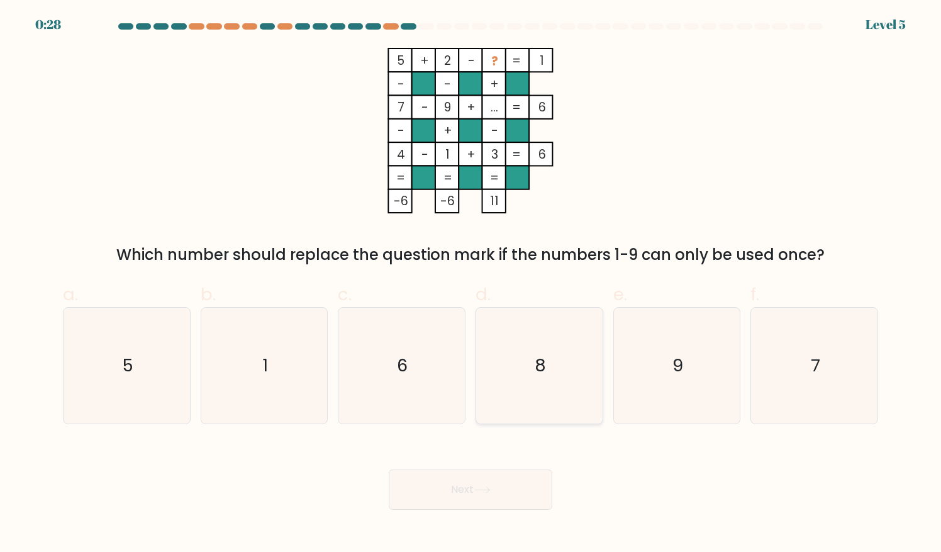
click at [594, 360] on icon "8" at bounding box center [540, 366] width 116 height 116
click at [471, 284] on input "d. 8" at bounding box center [470, 280] width 1 height 8
radio input "true"
click at [559, 438] on form at bounding box center [470, 266] width 941 height 486
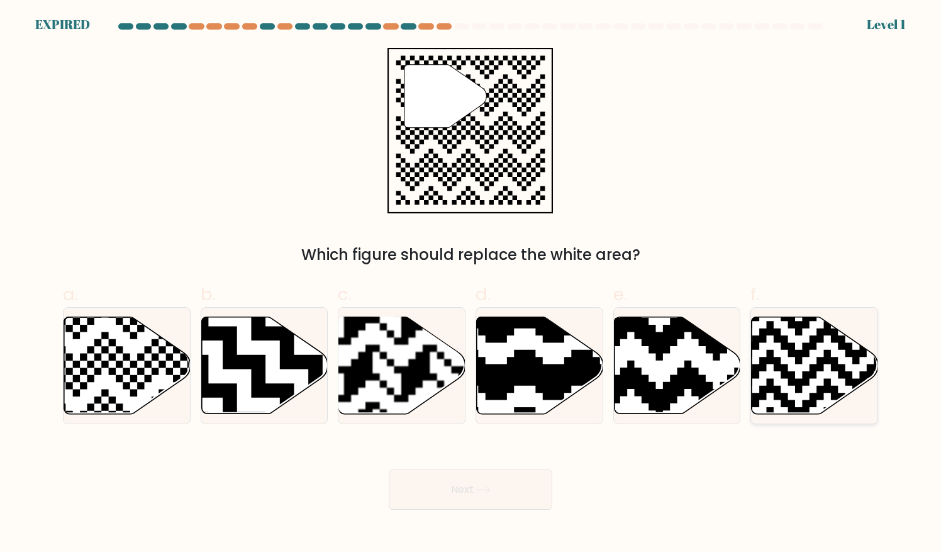
click at [753, 317] on icon at bounding box center [852, 313] width 229 height 229
click at [471, 284] on input "f." at bounding box center [470, 280] width 1 height 8
radio input "true"
click at [477, 491] on icon at bounding box center [482, 489] width 17 height 7
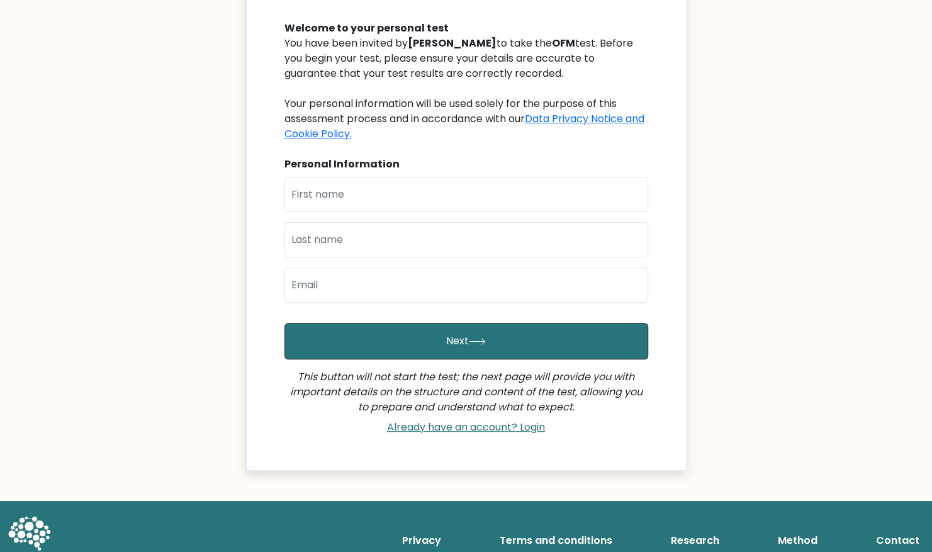
scroll to position [153, 0]
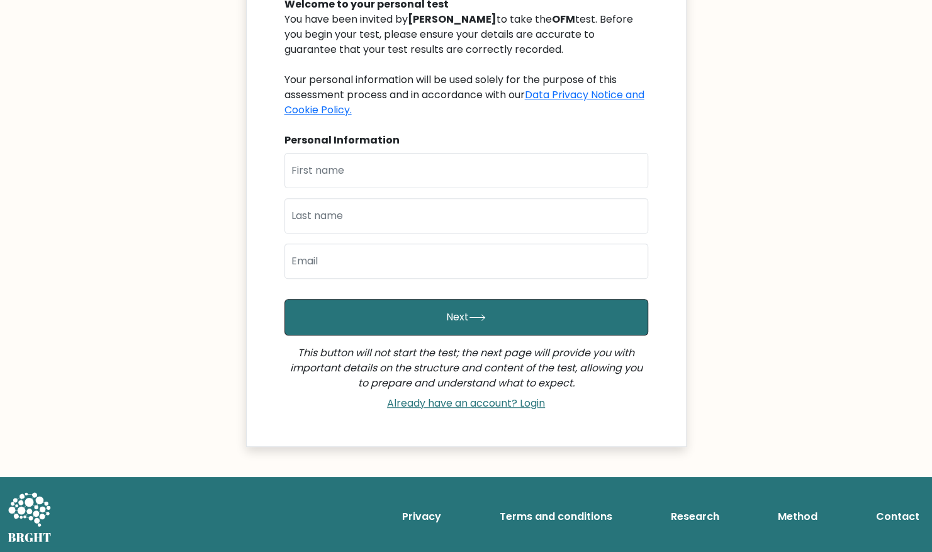
click at [523, 408] on div "Already have an account? Login" at bounding box center [466, 403] width 364 height 25
click at [522, 407] on link "Already have an account? Login" at bounding box center [466, 403] width 168 height 14
click at [494, 405] on link "Already have an account? Login" at bounding box center [466, 403] width 168 height 14
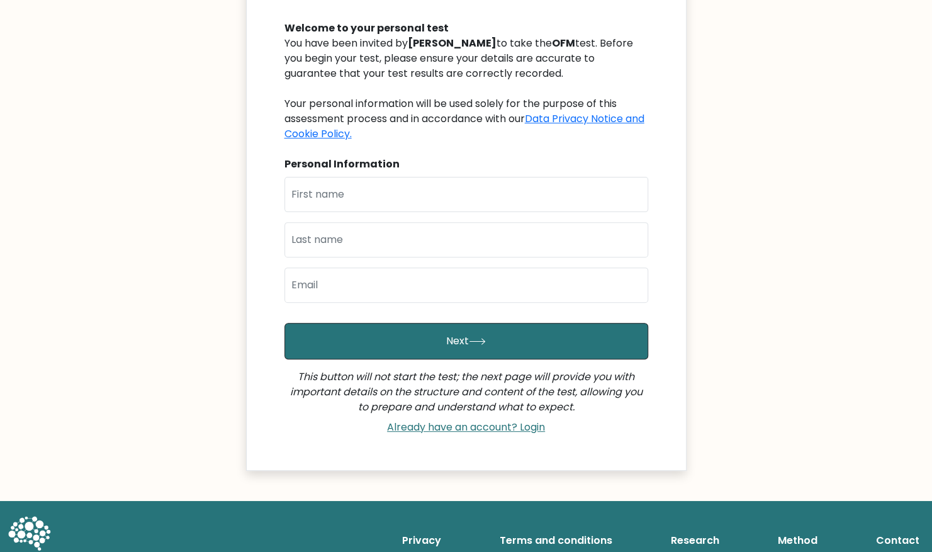
scroll to position [153, 0]
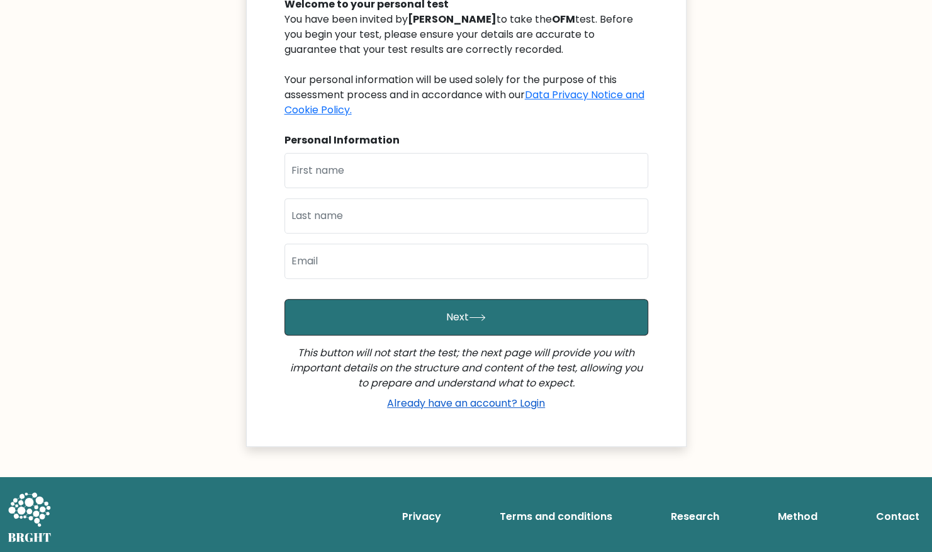
click at [498, 404] on link "Already have an account? Login" at bounding box center [466, 403] width 168 height 14
click at [483, 396] on link "Already have an account? Login" at bounding box center [466, 403] width 168 height 14
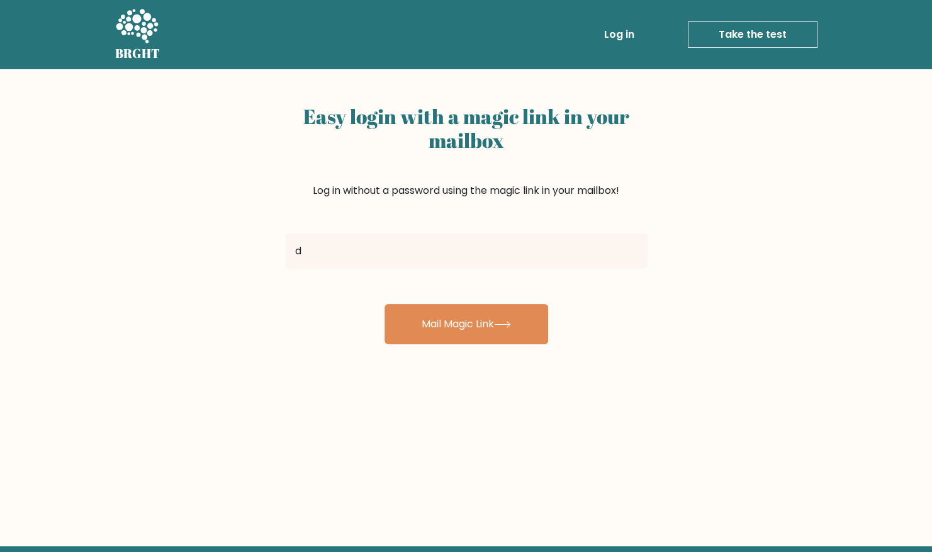
type input "destinyson56@gmail.com"
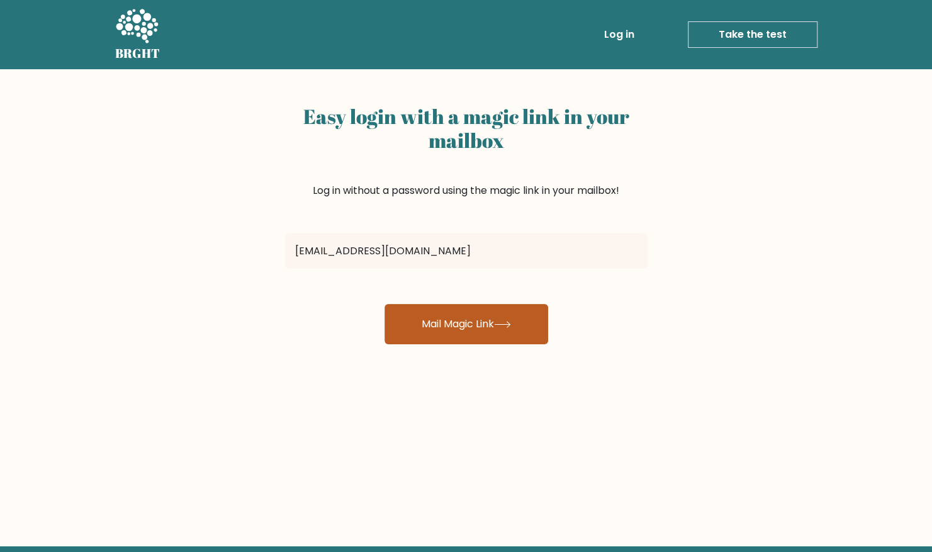
drag, startPoint x: 432, startPoint y: 352, endPoint x: 438, endPoint y: 338, distance: 15.5
click at [438, 338] on div "Easy login with a magic link in your mailbox Log in without a password using th…" at bounding box center [466, 307] width 932 height 477
click at [438, 338] on button "Mail Magic Link" at bounding box center [466, 324] width 164 height 40
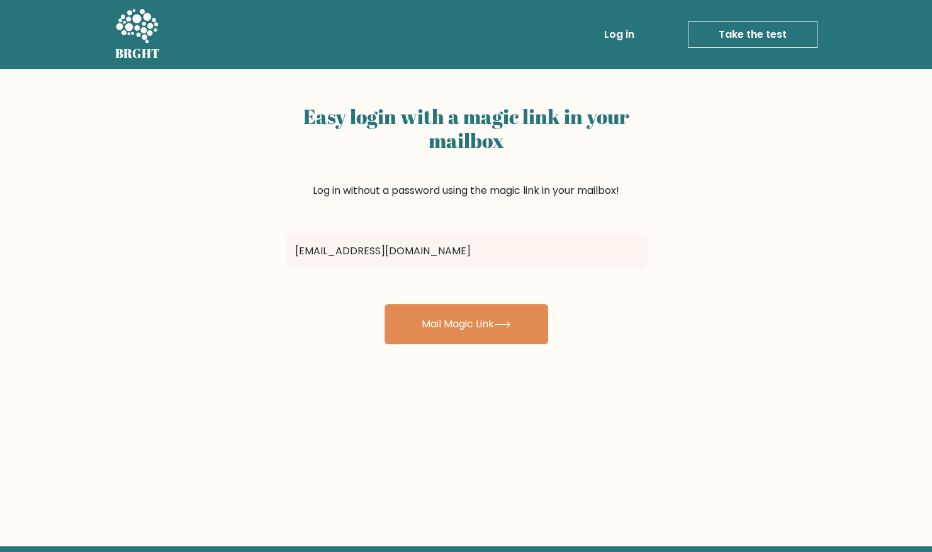
click at [765, 26] on link "Take the test" at bounding box center [752, 34] width 130 height 26
click at [761, 31] on link "Take the test" at bounding box center [752, 34] width 130 height 26
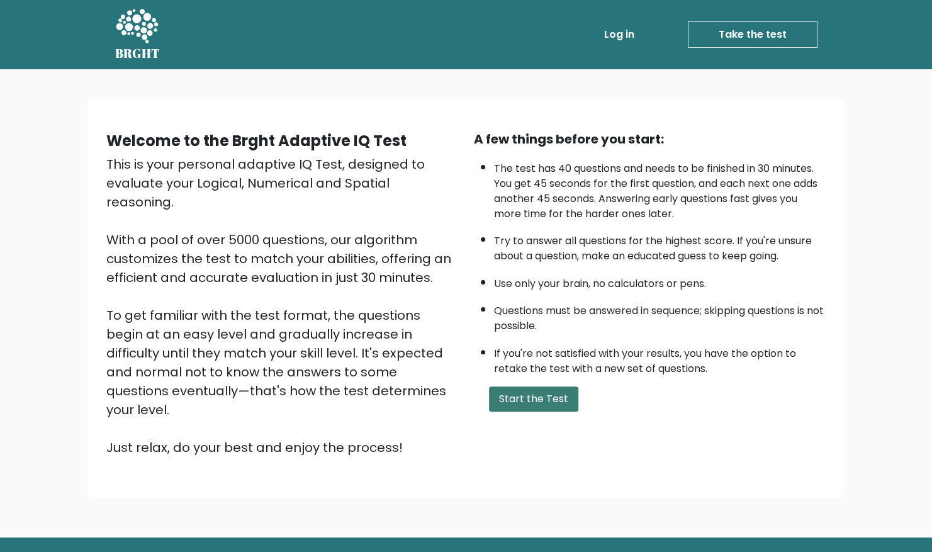
click at [545, 403] on button "Start the Test" at bounding box center [533, 398] width 89 height 25
click at [539, 399] on button "Start the Test" at bounding box center [533, 398] width 89 height 25
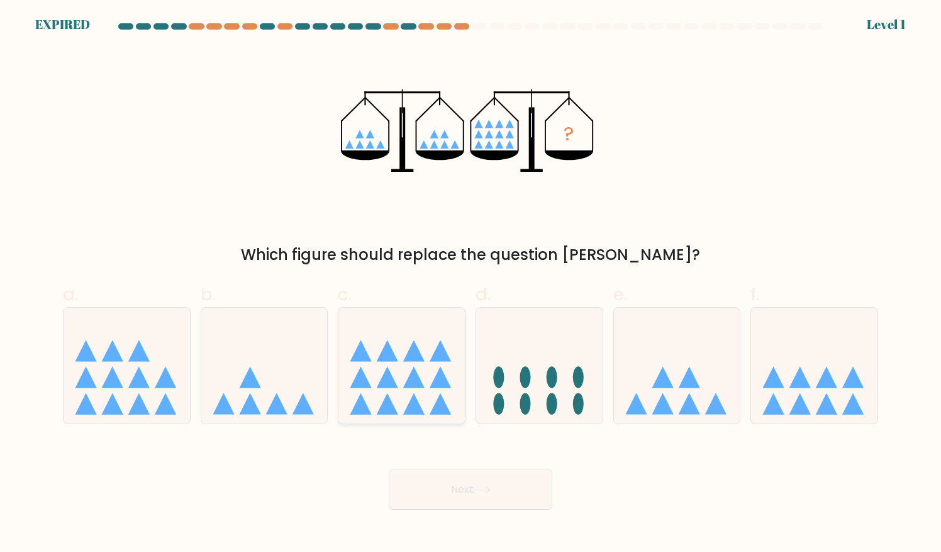
click at [433, 401] on icon at bounding box center [401, 365] width 126 height 104
click at [470, 284] on input "c." at bounding box center [470, 280] width 1 height 8
radio input "true"
click at [447, 497] on button "Next" at bounding box center [471, 489] width 164 height 40
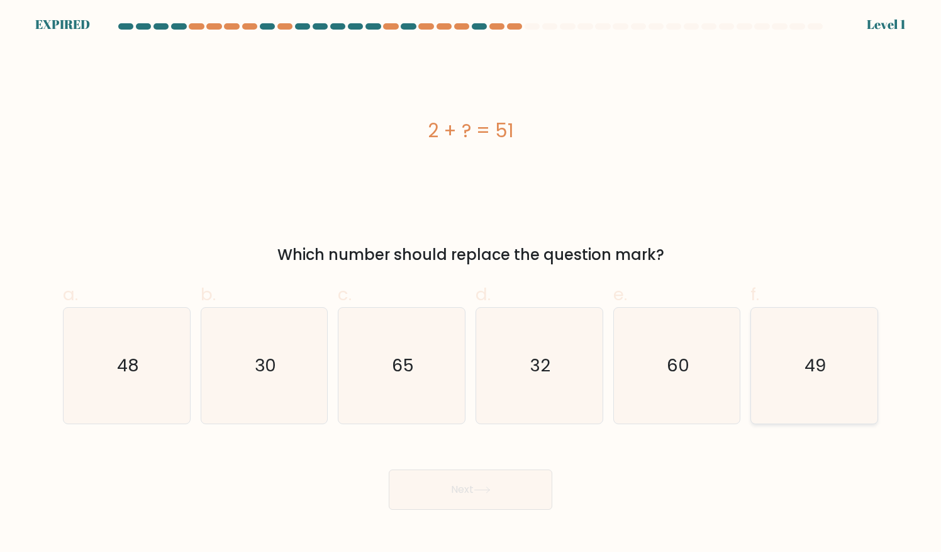
click at [821, 343] on icon "49" at bounding box center [815, 366] width 116 height 116
click at [471, 284] on input "f. 49" at bounding box center [470, 280] width 1 height 8
radio input "true"
click at [511, 470] on button "Next" at bounding box center [471, 489] width 164 height 40
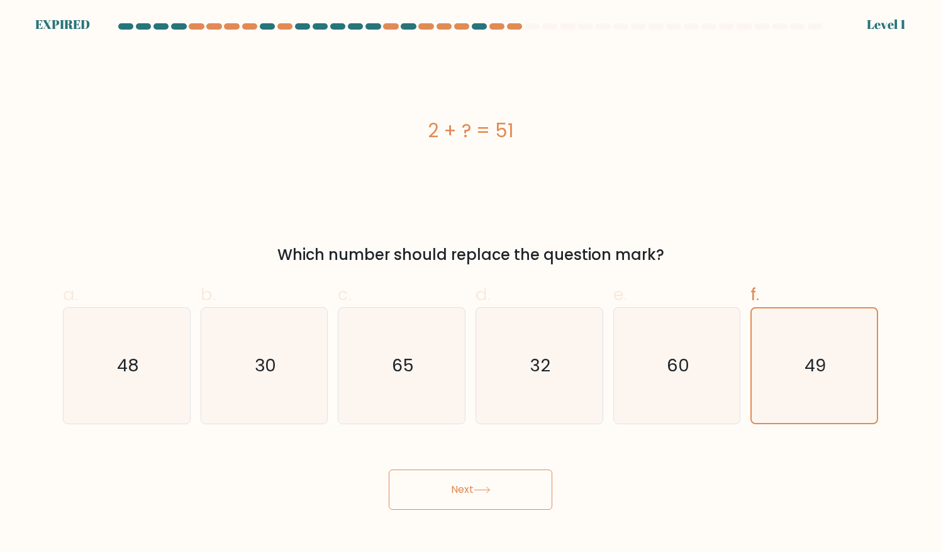
click at [498, 496] on button "Next" at bounding box center [471, 489] width 164 height 40
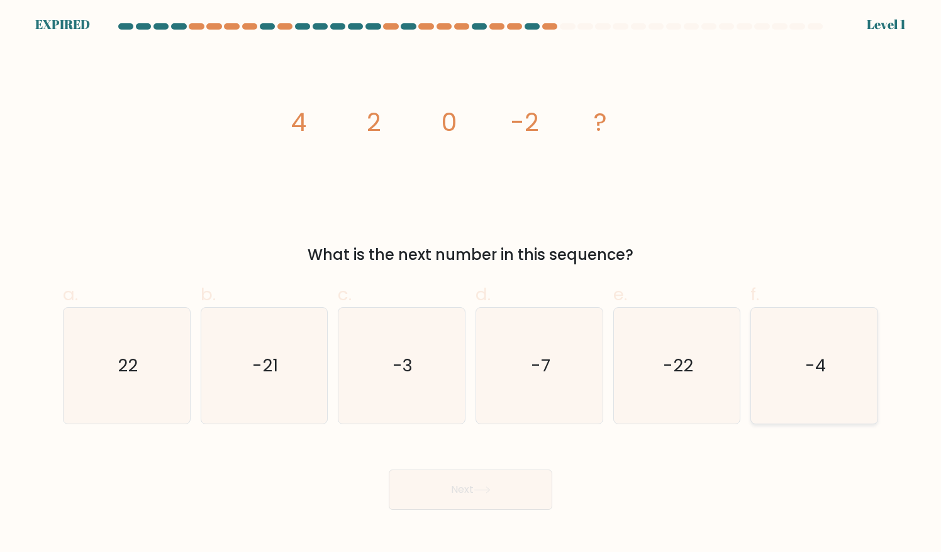
click at [821, 354] on text "-4" at bounding box center [815, 365] width 21 height 25
click at [471, 284] on input "f. -4" at bounding box center [470, 280] width 1 height 8
radio input "true"
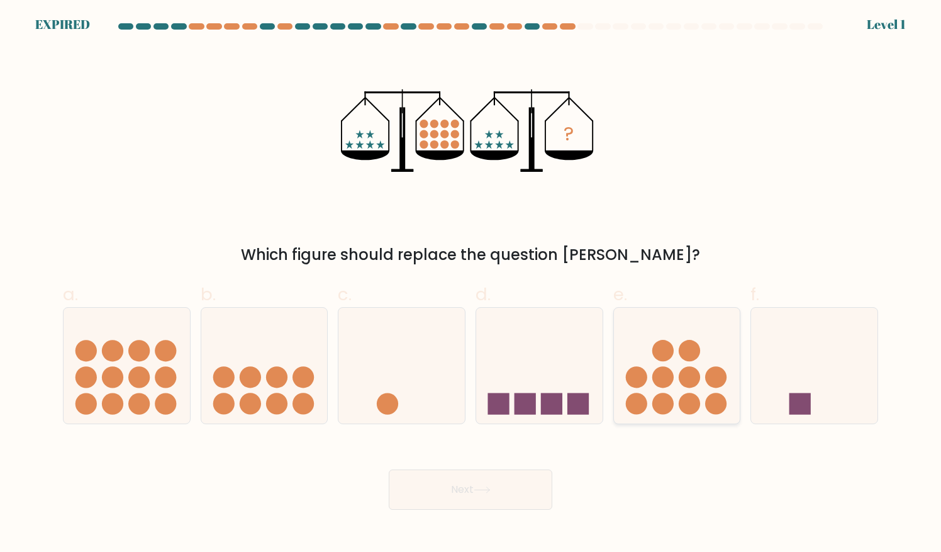
click at [626, 378] on circle at bounding box center [635, 376] width 21 height 21
click at [471, 284] on input "e." at bounding box center [470, 280] width 1 height 8
radio input "true"
click at [492, 496] on button "Next" at bounding box center [471, 489] width 164 height 40
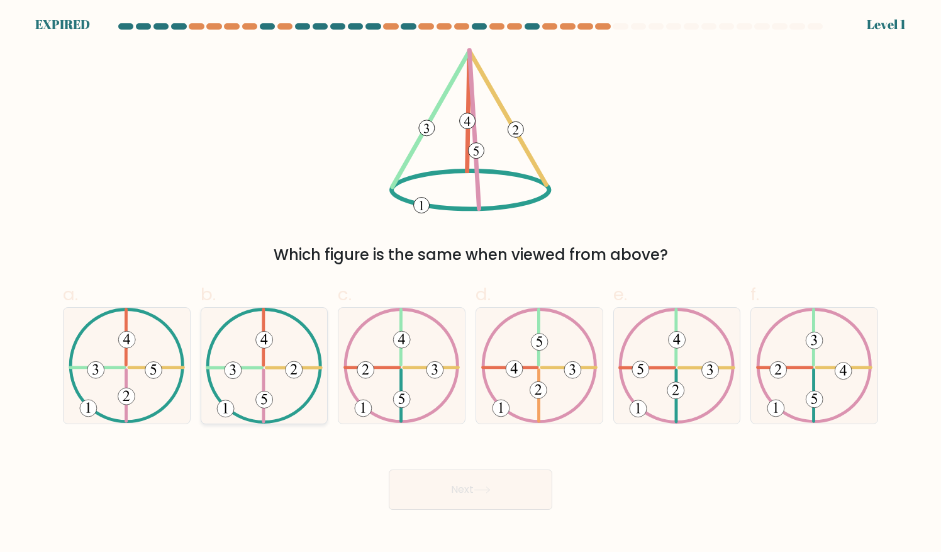
click at [277, 374] on icon at bounding box center [264, 366] width 116 height 116
click at [470, 284] on input "b." at bounding box center [470, 280] width 1 height 8
radio input "true"
click at [495, 470] on button "Next" at bounding box center [471, 489] width 164 height 40
click at [482, 483] on button "Next" at bounding box center [471, 489] width 164 height 40
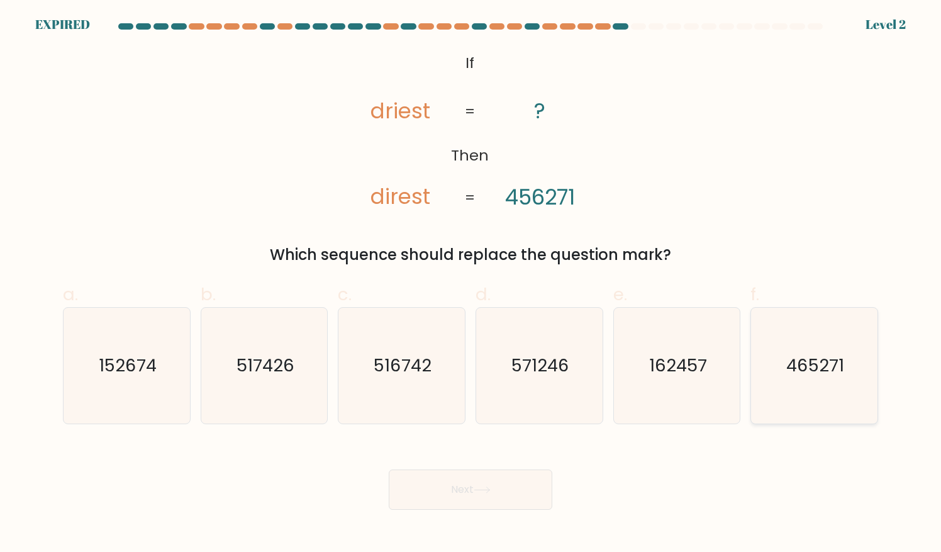
click at [836, 387] on icon "465271" at bounding box center [815, 366] width 116 height 116
click at [471, 284] on input "f. 465271" at bounding box center [470, 280] width 1 height 8
radio input "true"
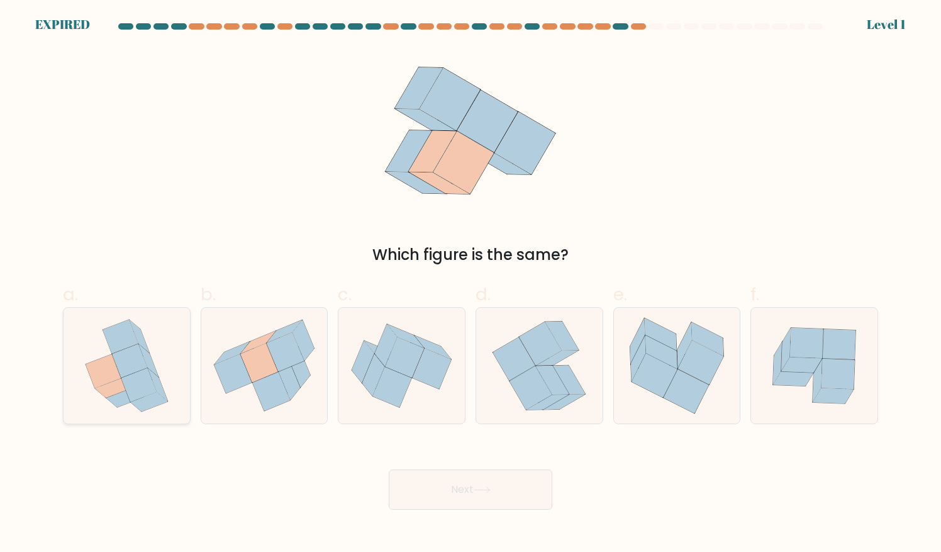
click at [181, 402] on div at bounding box center [127, 365] width 128 height 117
click at [470, 284] on input "a." at bounding box center [470, 280] width 1 height 8
radio input "true"
click at [429, 503] on button "Next" at bounding box center [471, 489] width 164 height 40
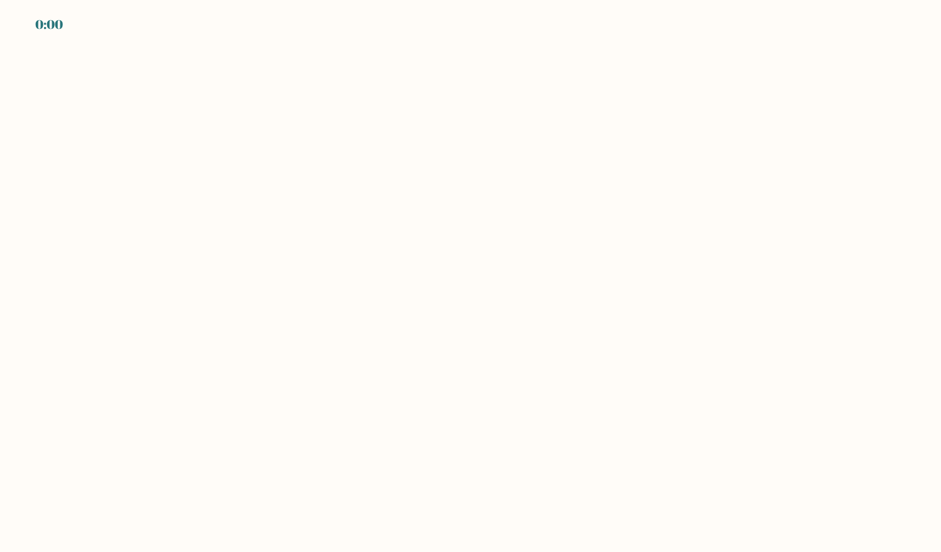
click at [442, 496] on body "0:00" at bounding box center [470, 276] width 941 height 552
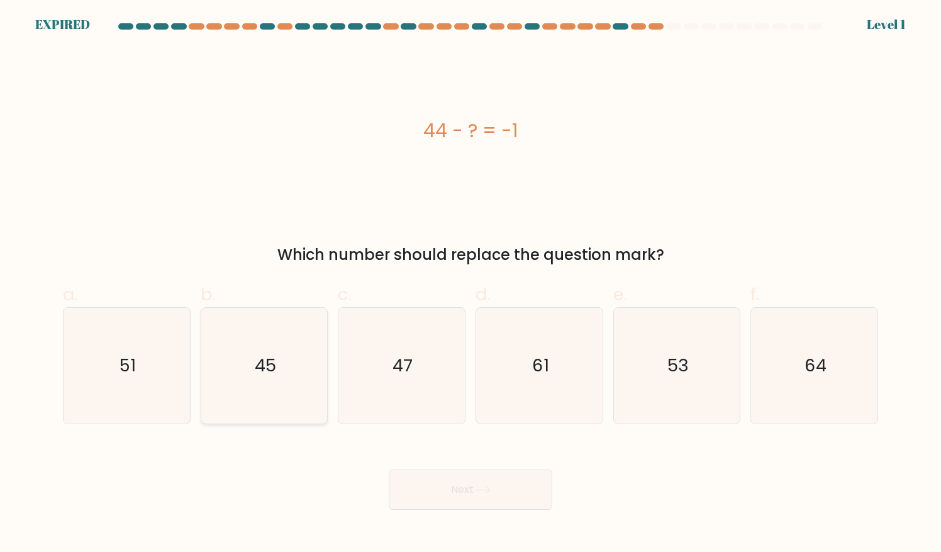
click at [302, 375] on icon "45" at bounding box center [264, 366] width 116 height 116
click at [470, 284] on input "b. 45" at bounding box center [470, 280] width 1 height 8
radio input "true"
click at [412, 492] on button "Next" at bounding box center [471, 489] width 164 height 40
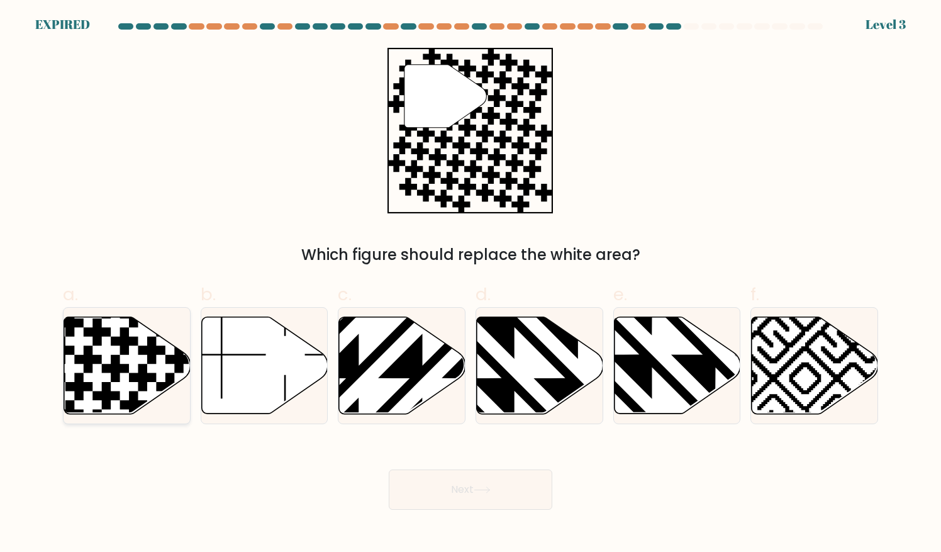
click at [150, 348] on icon at bounding box center [151, 349] width 27 height 27
click at [470, 284] on input "a." at bounding box center [470, 280] width 1 height 8
radio input "true"
click at [429, 488] on button "Next" at bounding box center [471, 489] width 164 height 40
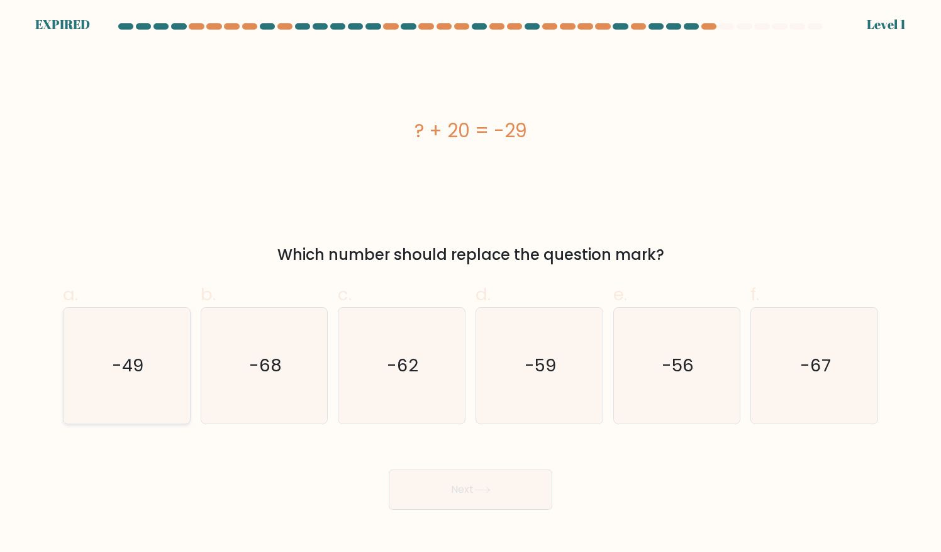
click at [150, 390] on icon "-49" at bounding box center [127, 366] width 116 height 116
click at [470, 284] on input "a. -49" at bounding box center [470, 280] width 1 height 8
radio input "true"
click at [550, 480] on button "Next" at bounding box center [471, 489] width 164 height 40
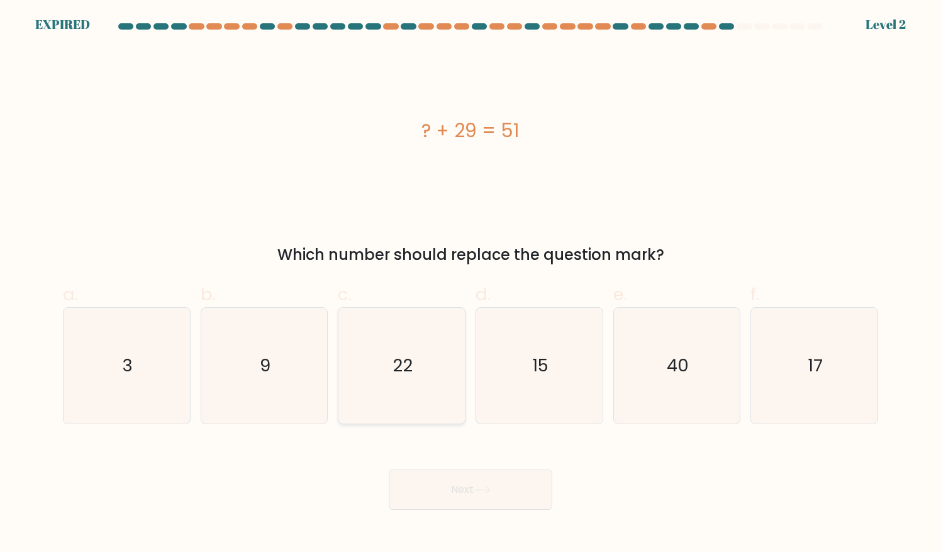
click at [439, 357] on icon "22" at bounding box center [402, 366] width 116 height 116
click at [470, 284] on input "c. 22" at bounding box center [470, 280] width 1 height 8
radio input "true"
click at [468, 509] on body "EXPIRED Level 2" at bounding box center [470, 276] width 941 height 552
click at [473, 498] on button "Next" at bounding box center [471, 489] width 164 height 40
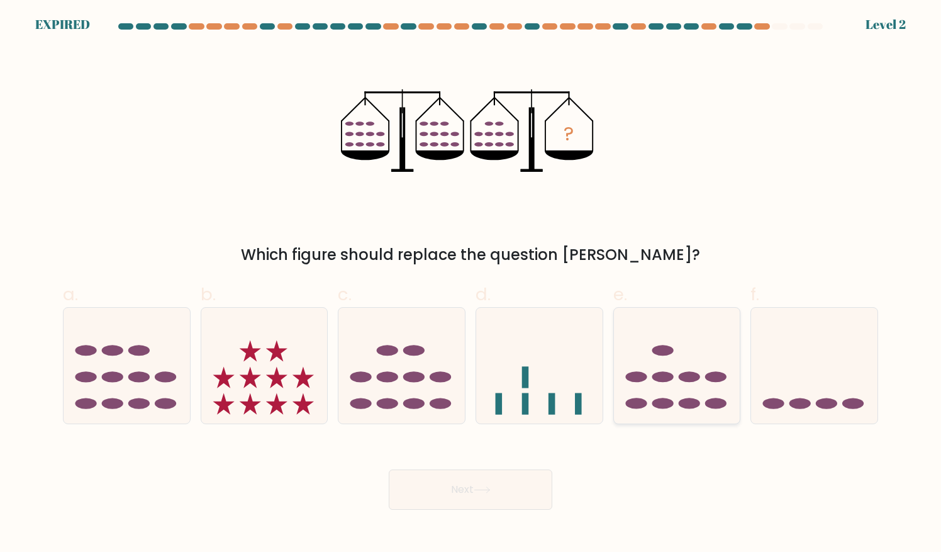
click at [674, 400] on icon at bounding box center [677, 365] width 126 height 104
click at [471, 284] on input "e." at bounding box center [470, 280] width 1 height 8
radio input "true"
click at [468, 512] on body "EXPIRED Level 2" at bounding box center [470, 276] width 941 height 552
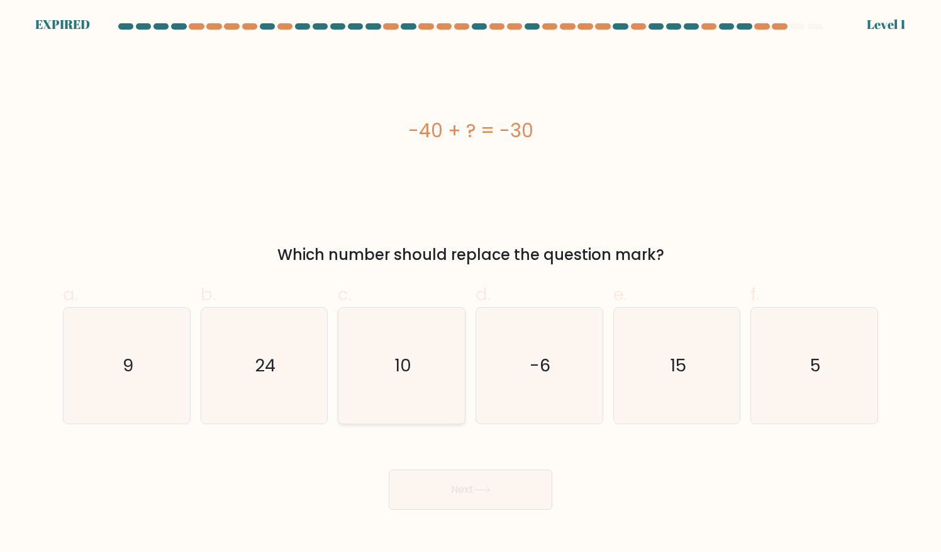
click at [462, 401] on div "10" at bounding box center [402, 365] width 128 height 117
click at [470, 284] on input "c. 10" at bounding box center [470, 280] width 1 height 8
radio input "true"
click at [473, 476] on button "Next" at bounding box center [471, 489] width 164 height 40
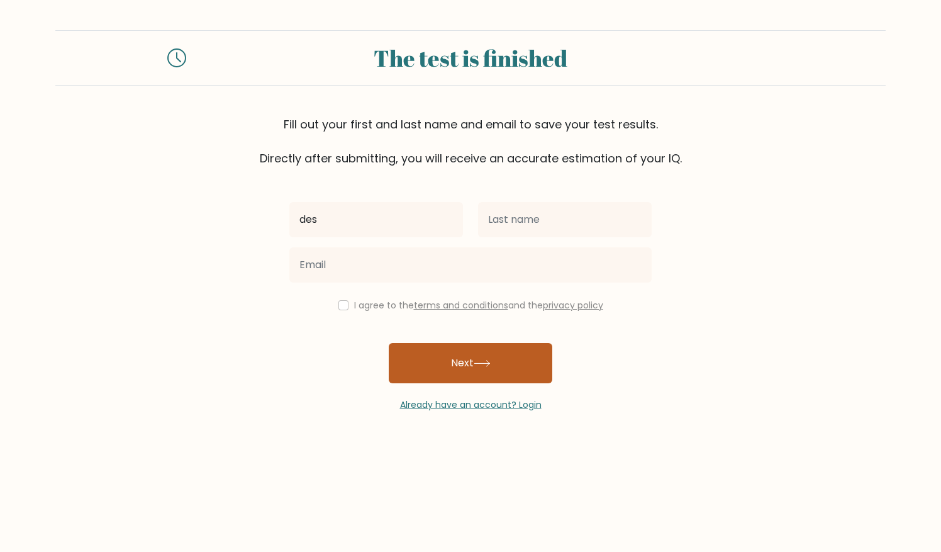
drag, startPoint x: 0, startPoint y: 0, endPoint x: 499, endPoint y: 357, distance: 614.0
click at [499, 357] on button "Next" at bounding box center [471, 363] width 164 height 40
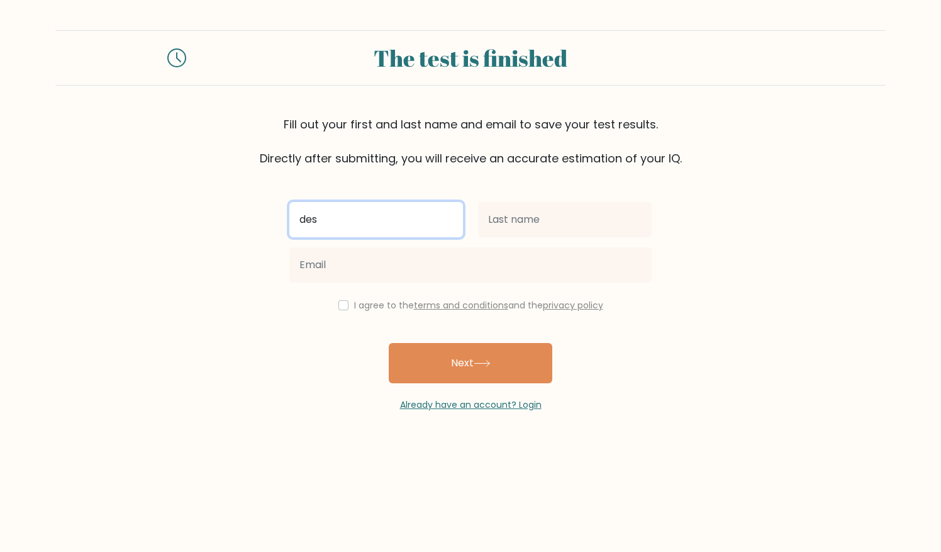
click at [347, 223] on input "des" at bounding box center [376, 219] width 174 height 35
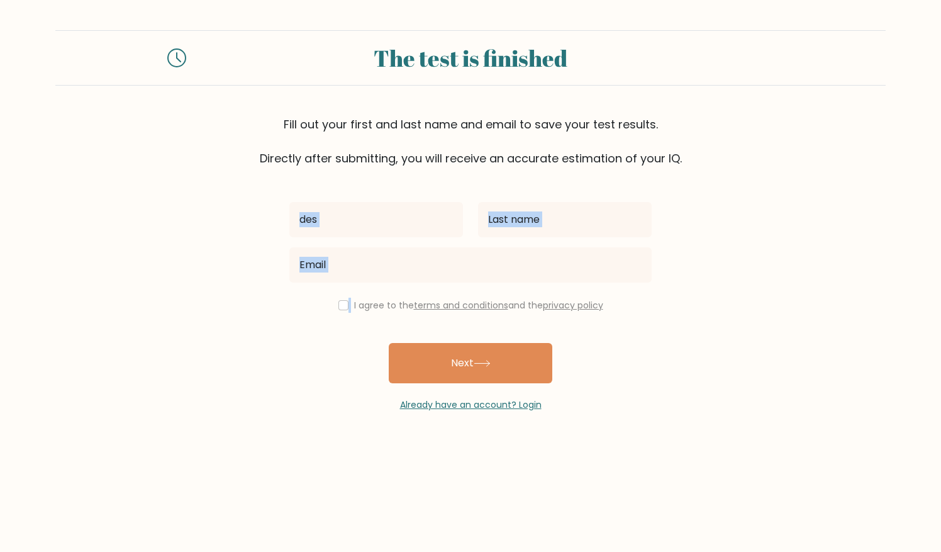
drag, startPoint x: 351, startPoint y: 288, endPoint x: 347, endPoint y: 220, distance: 68.7
click at [347, 220] on div "des I agree to the terms and conditions and the privacy policy Next Already hav…" at bounding box center [470, 289] width 377 height 245
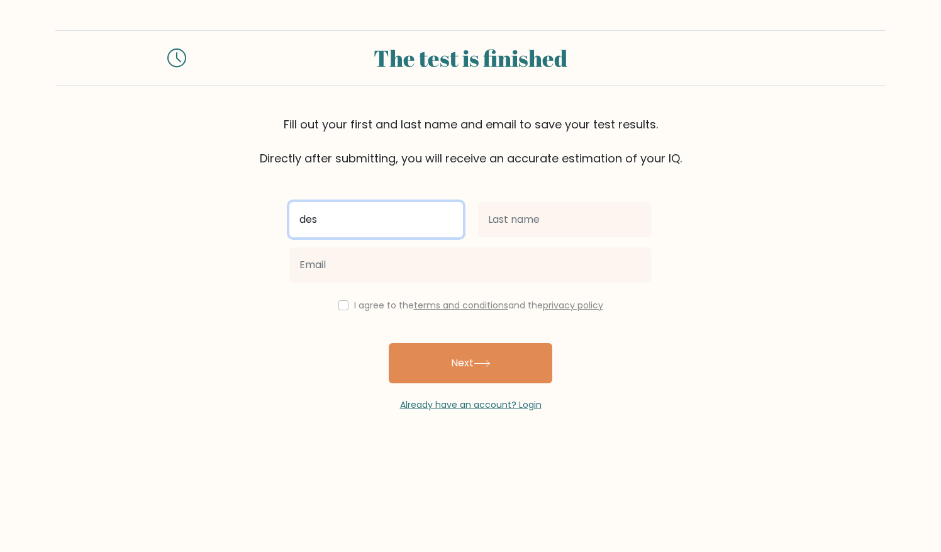
click at [347, 222] on input "des" at bounding box center [376, 219] width 174 height 35
type input "Destiny"
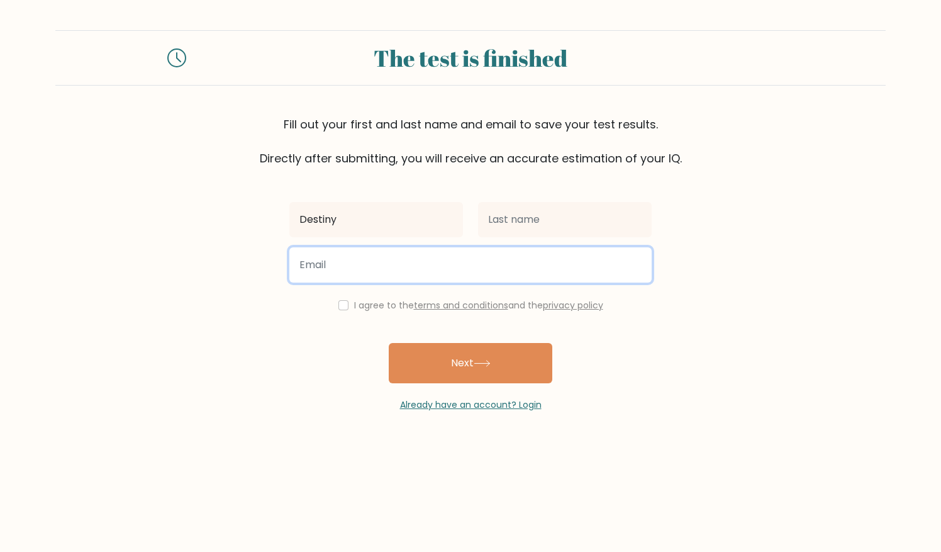
click at [355, 263] on input "email" at bounding box center [470, 264] width 362 height 35
type input "destinyson56@gmail.com"
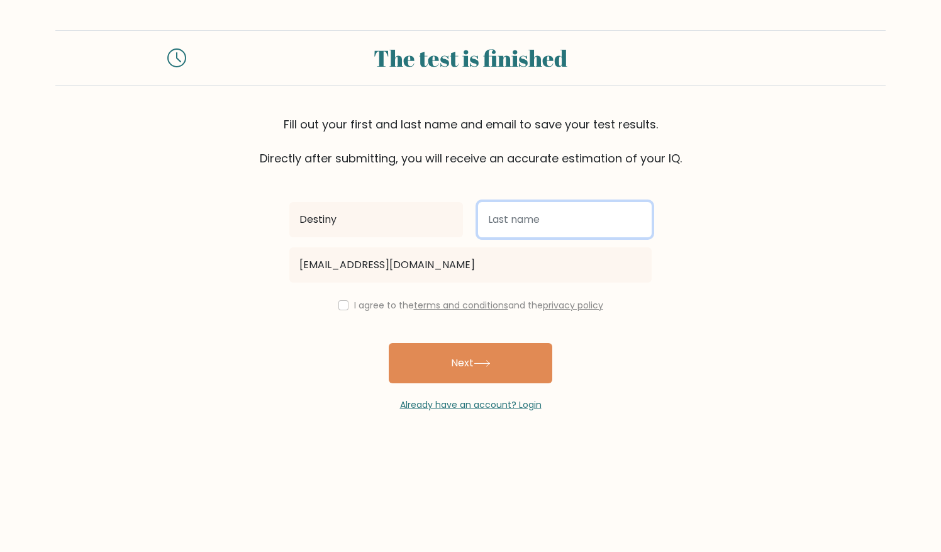
type input "ehizoje"
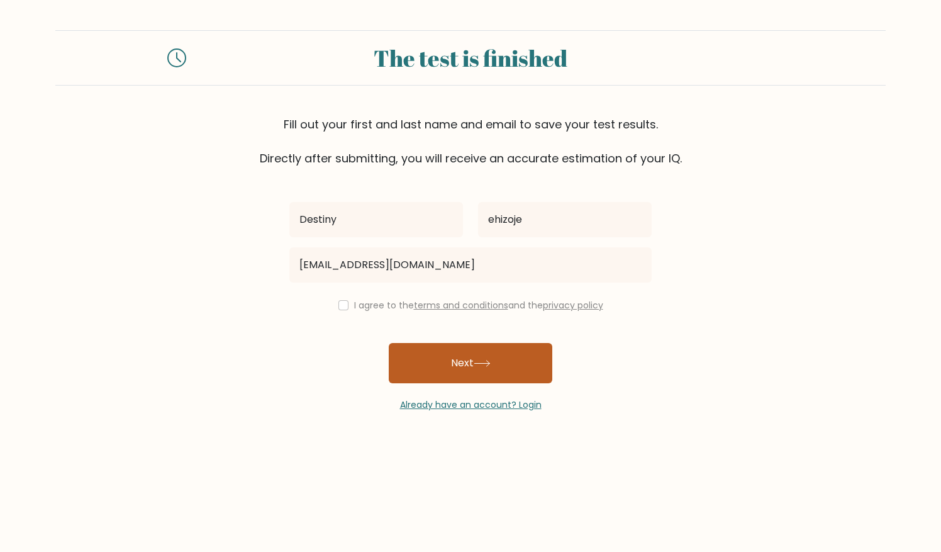
click at [448, 366] on button "Next" at bounding box center [471, 363] width 164 height 40
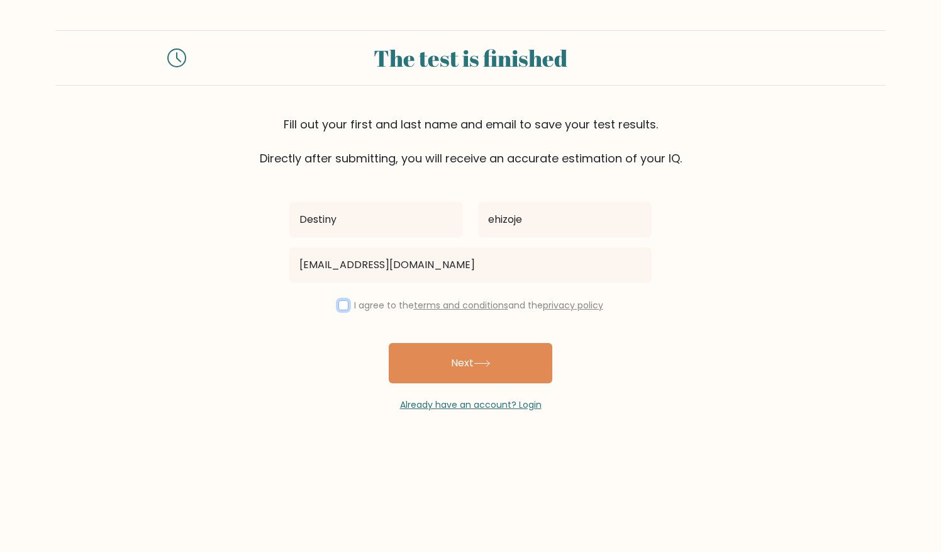
click at [343, 307] on input "checkbox" at bounding box center [343, 305] width 10 height 10
checkbox input "true"
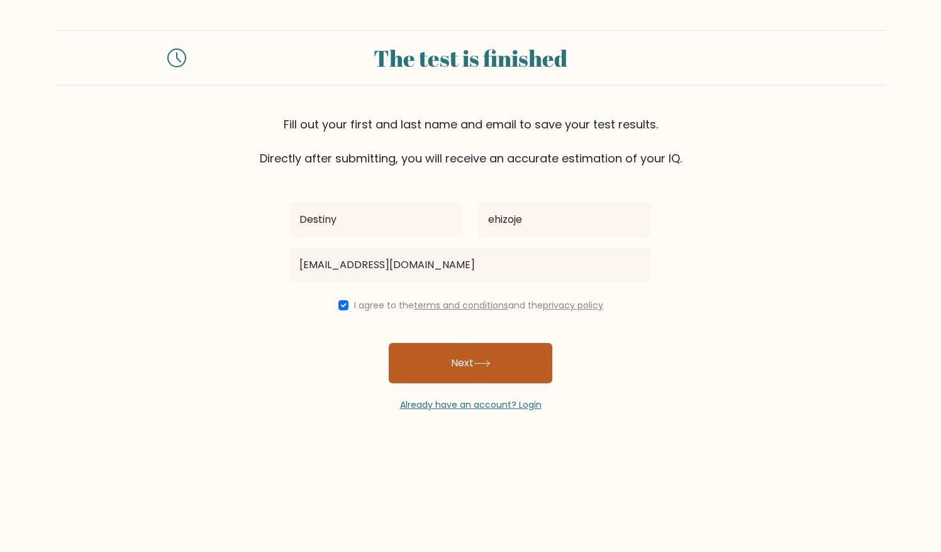
click at [415, 345] on button "Next" at bounding box center [471, 363] width 164 height 40
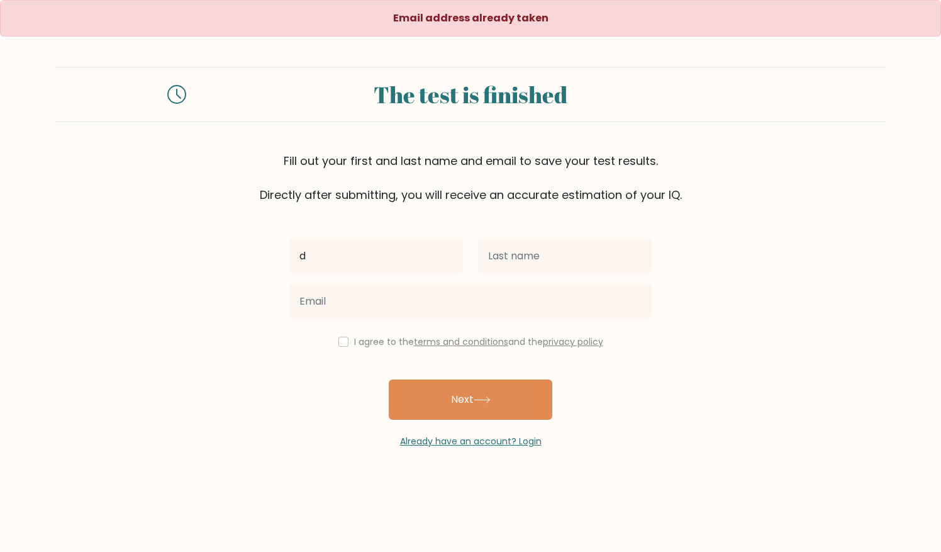
type input "Destiny"
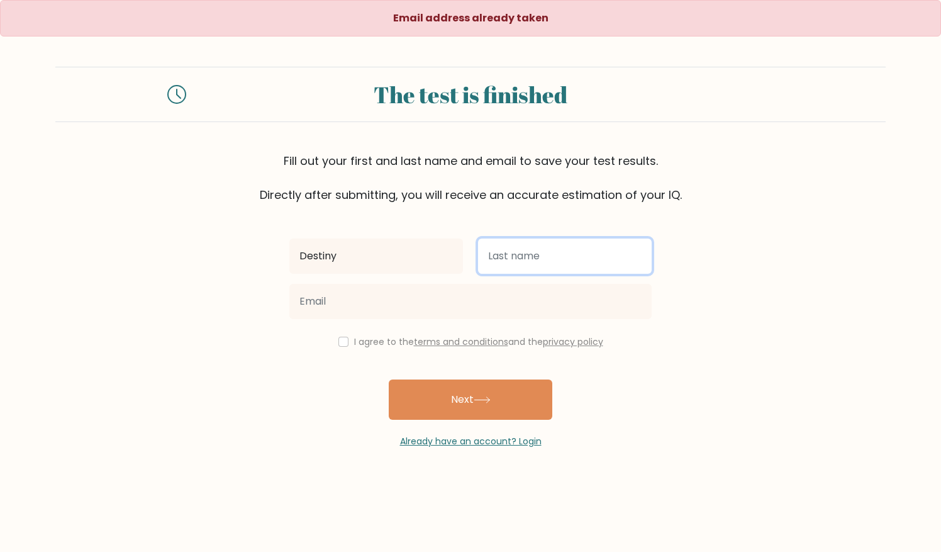
type input "ehizoje"
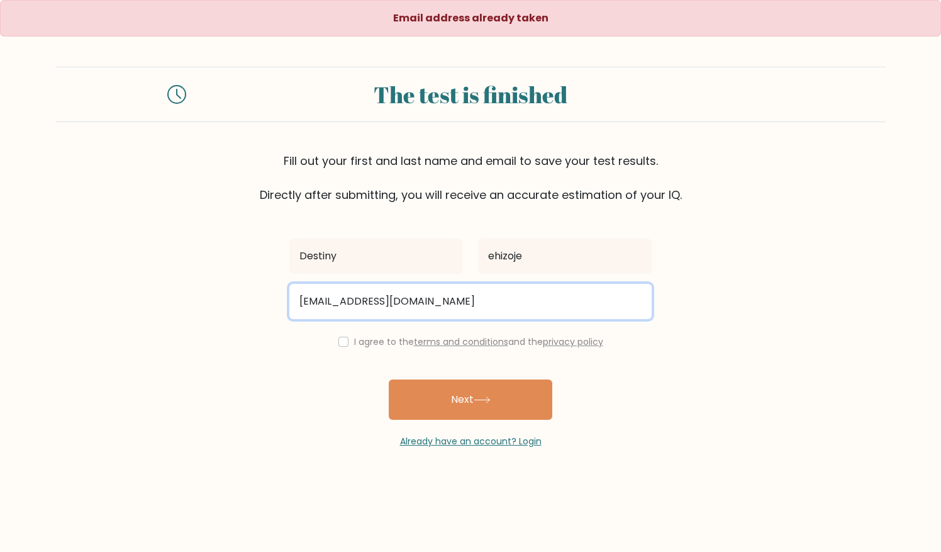
click at [461, 306] on input "destinyson56@gmail.com" at bounding box center [470, 301] width 362 height 35
type input "d"
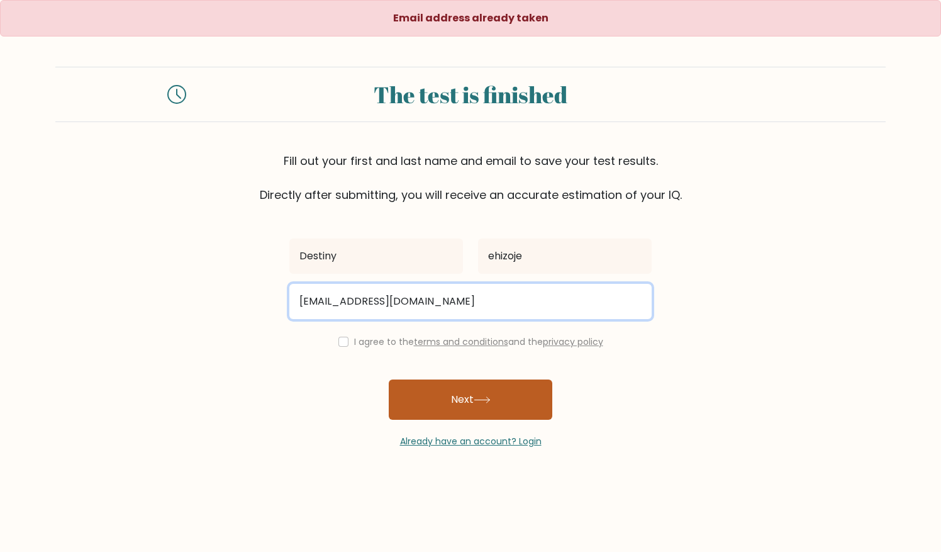
type input "destinynathaniel225@gmail.com"
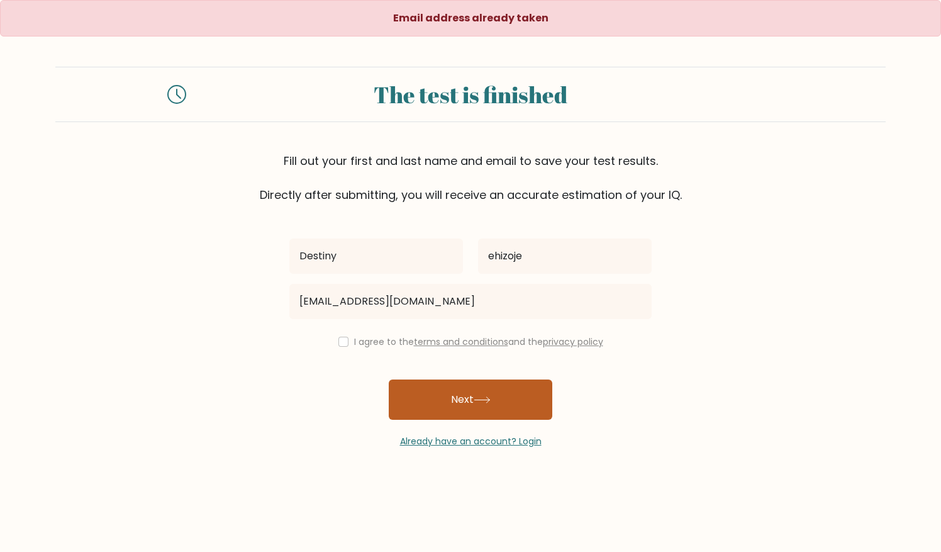
click at [469, 391] on button "Next" at bounding box center [471, 399] width 164 height 40
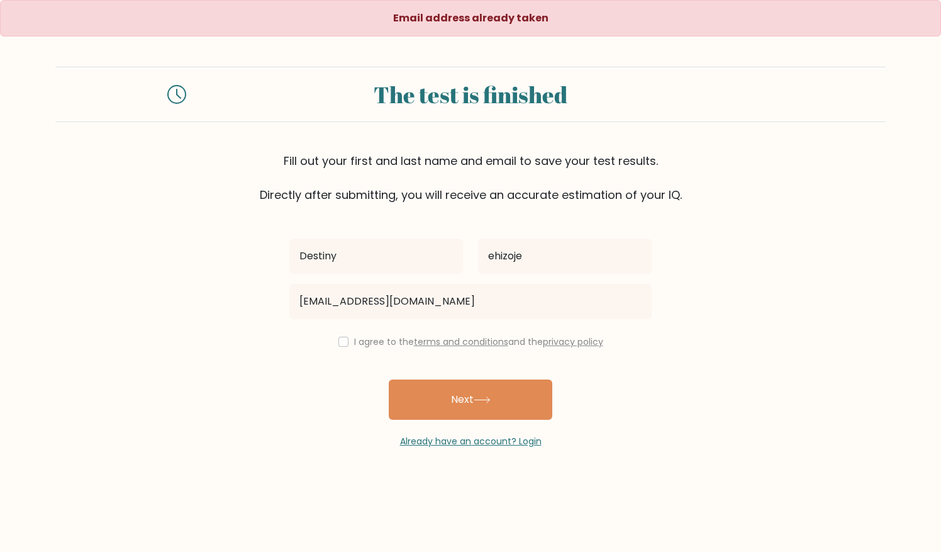
click at [338, 329] on div "Destiny ehizoje destinynathaniel225@gmail.com I agree to the terms and conditio…" at bounding box center [470, 325] width 377 height 245
click at [338, 343] on input "checkbox" at bounding box center [343, 342] width 10 height 10
checkbox input "true"
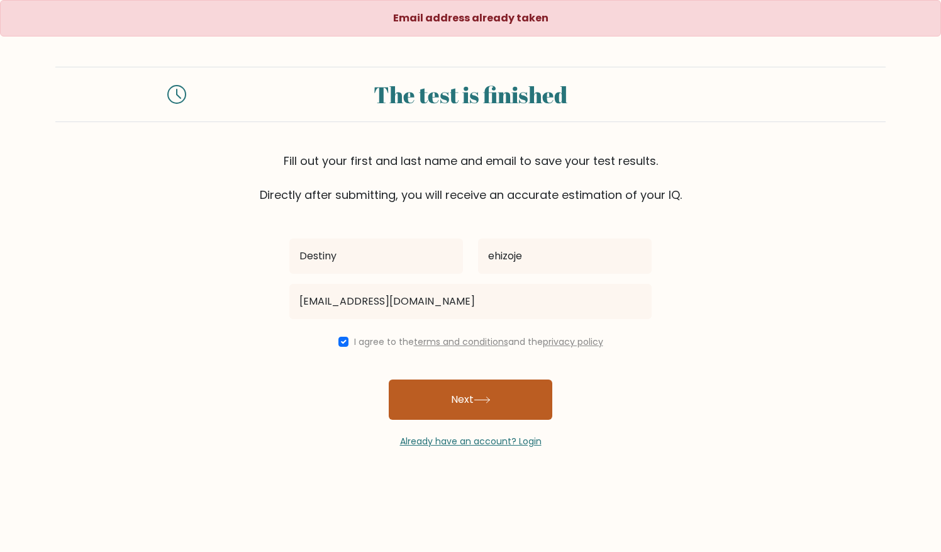
click at [437, 390] on button "Next" at bounding box center [471, 399] width 164 height 40
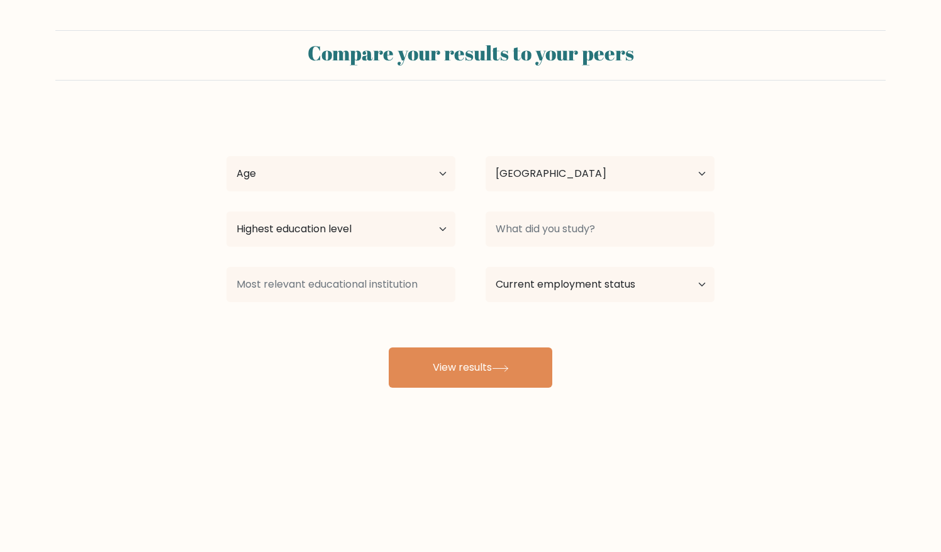
select select "NG"
click at [442, 179] on select "Age Under [DEMOGRAPHIC_DATA] [DEMOGRAPHIC_DATA] [DEMOGRAPHIC_DATA] [DEMOGRAPHIC…" at bounding box center [340, 173] width 229 height 35
select select "18_24"
click at [226, 156] on select "Age Under 18 years old 18-24 years old 25-34 years old 35-44 years old 45-54 ye…" at bounding box center [340, 173] width 229 height 35
click at [446, 226] on select "Highest education level No schooling Primary Lower Secondary Upper Secondary Oc…" at bounding box center [340, 228] width 229 height 35
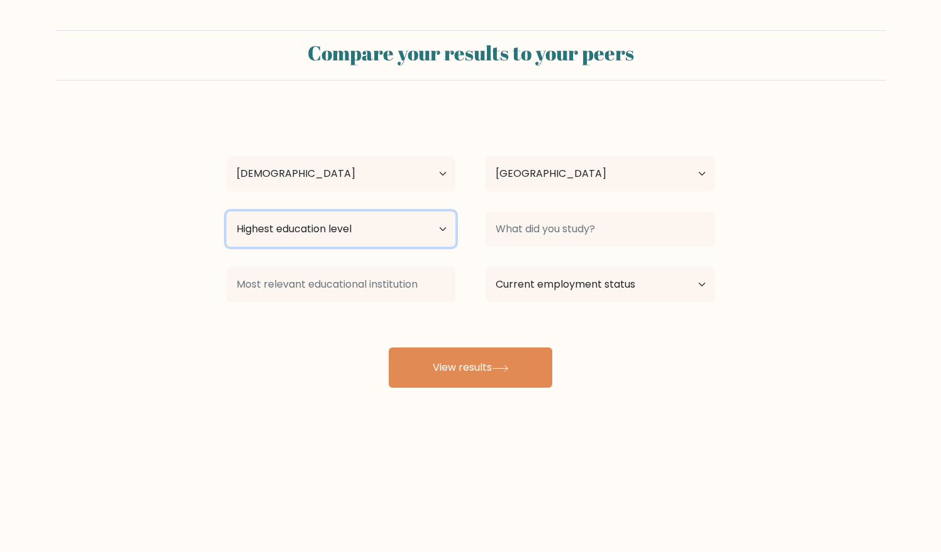
select select "bachelors_degree"
click at [226, 211] on select "Highest education level No schooling Primary Lower Secondary Upper Secondary Oc…" at bounding box center [340, 228] width 229 height 35
click at [677, 252] on div "Destiny ehizoje Age Under 18 years old 18-24 years old 25-34 years old 35-44 ye…" at bounding box center [470, 249] width 503 height 277
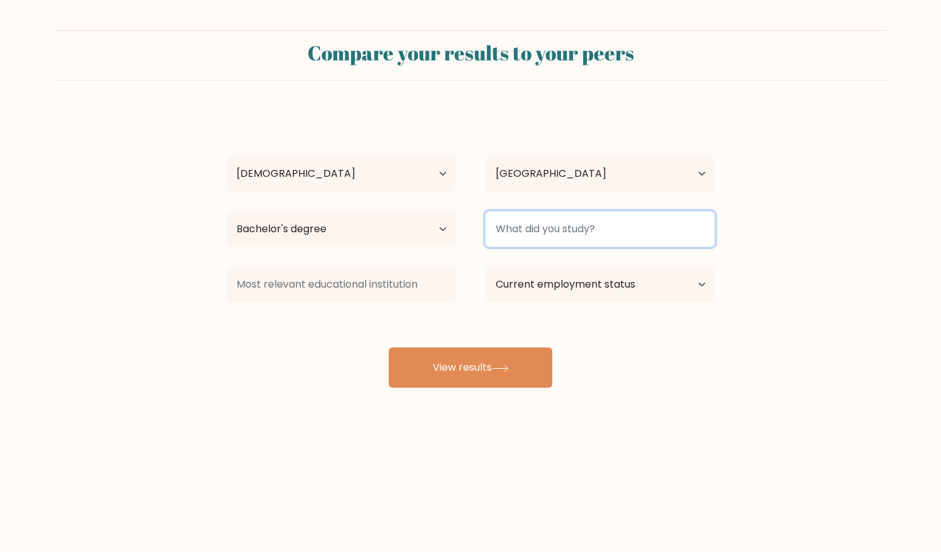
click at [687, 229] on input at bounding box center [600, 228] width 229 height 35
type input "economics education"
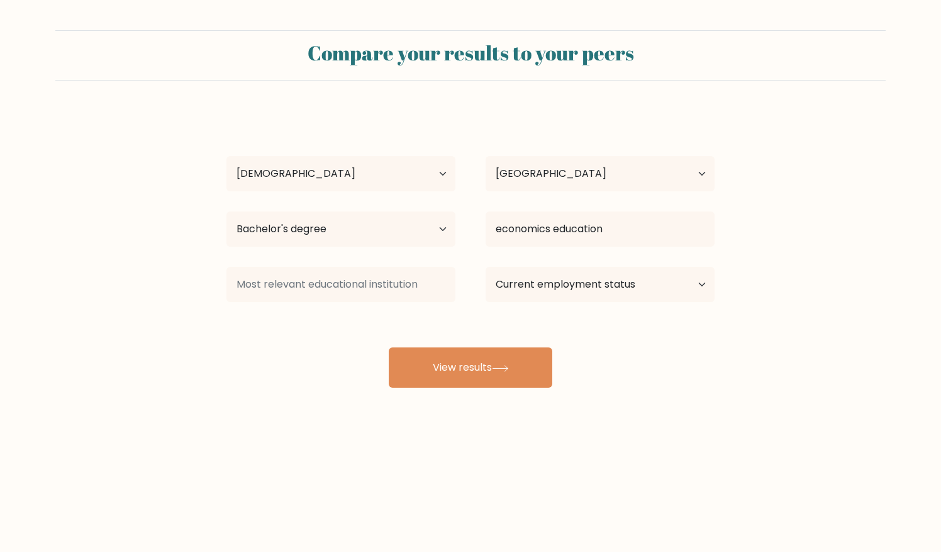
drag, startPoint x: 716, startPoint y: 292, endPoint x: 699, endPoint y: 291, distance: 17.0
click at [699, 291] on div "Current employment status Employed Student Retired Other / prefer not to answer" at bounding box center [599, 284] width 259 height 45
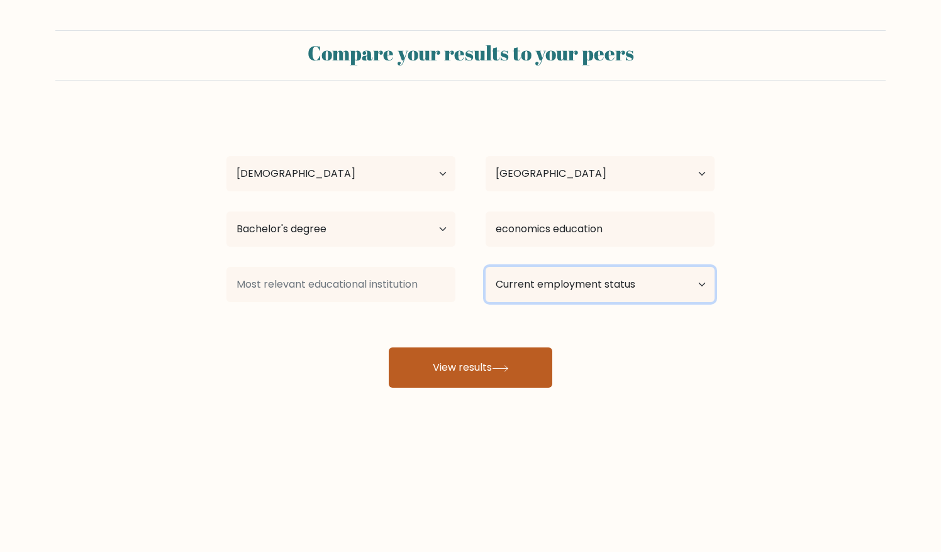
drag, startPoint x: 699, startPoint y: 291, endPoint x: 523, endPoint y: 376, distance: 195.5
click at [523, 376] on div "Destiny ehizoje Age Under 18 years old 18-24 years old 25-34 years old 35-44 ye…" at bounding box center [470, 249] width 503 height 277
select select "other"
click at [486, 267] on select "Current employment status Employed Student Retired Other / prefer not to answer" at bounding box center [600, 284] width 229 height 35
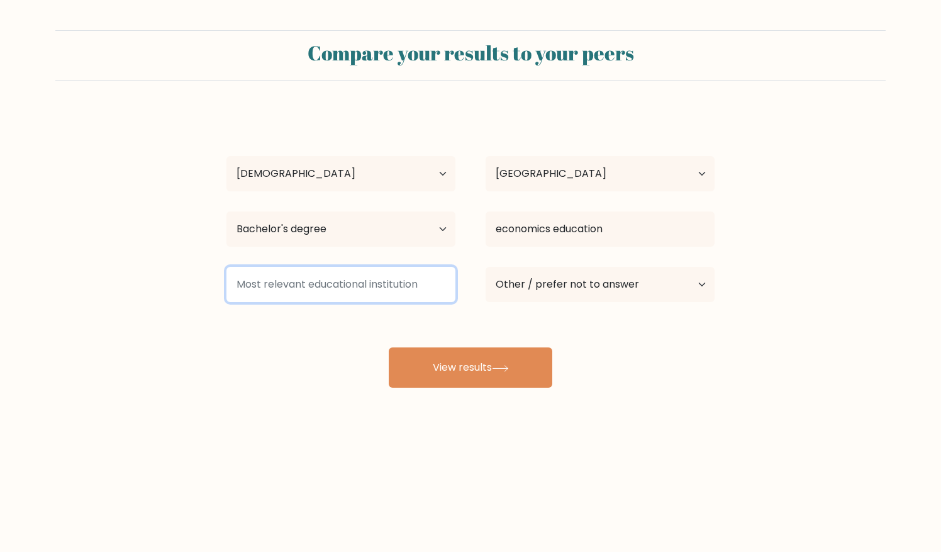
click at [408, 296] on input at bounding box center [340, 284] width 229 height 35
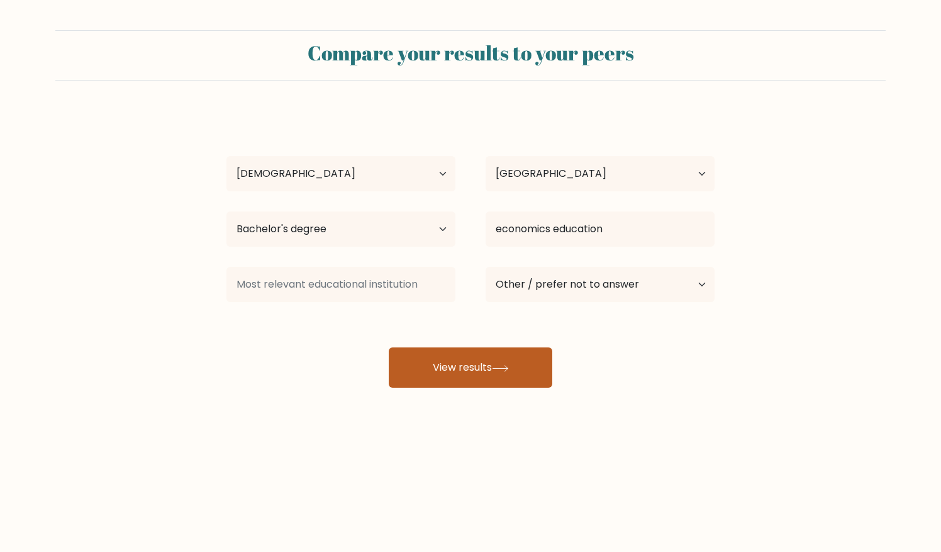
click at [425, 366] on button "View results" at bounding box center [471, 367] width 164 height 40
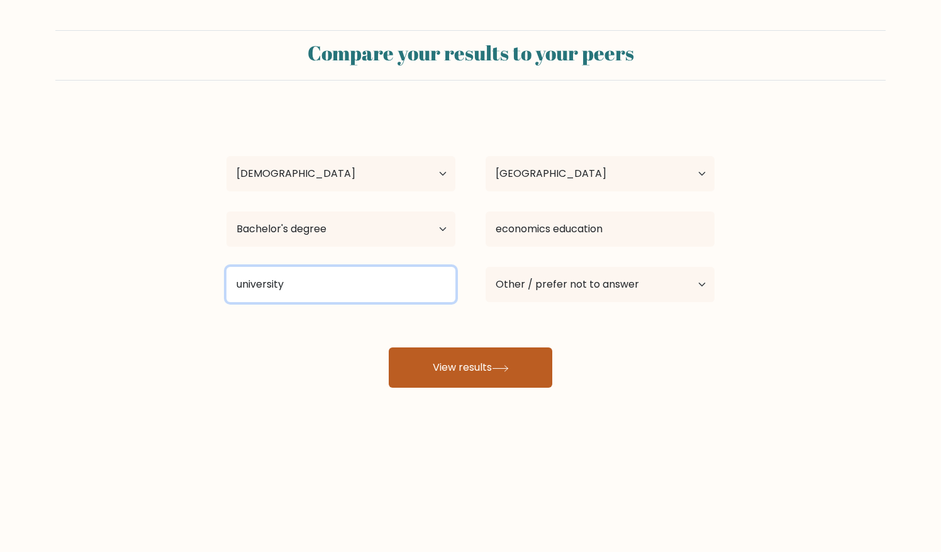
type input "university"
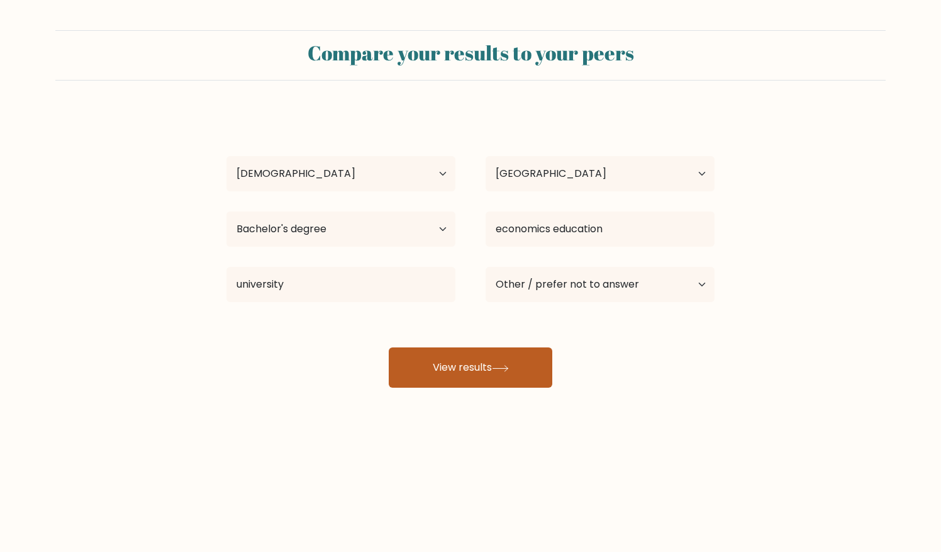
click at [540, 381] on button "View results" at bounding box center [471, 367] width 164 height 40
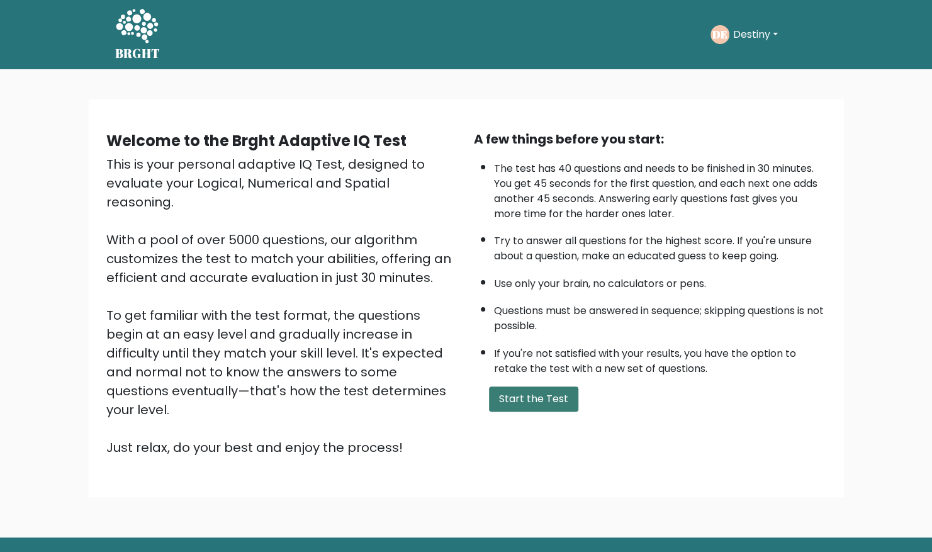
click at [537, 398] on button "Start the Test" at bounding box center [533, 398] width 89 height 25
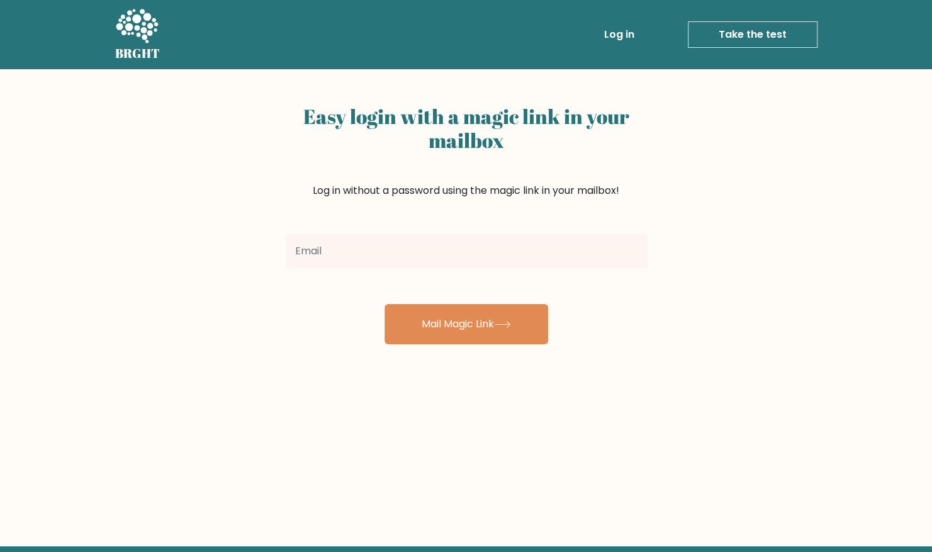
click at [777, 36] on link "Take the test" at bounding box center [752, 34] width 130 height 26
